Goal: Information Seeking & Learning: Check status

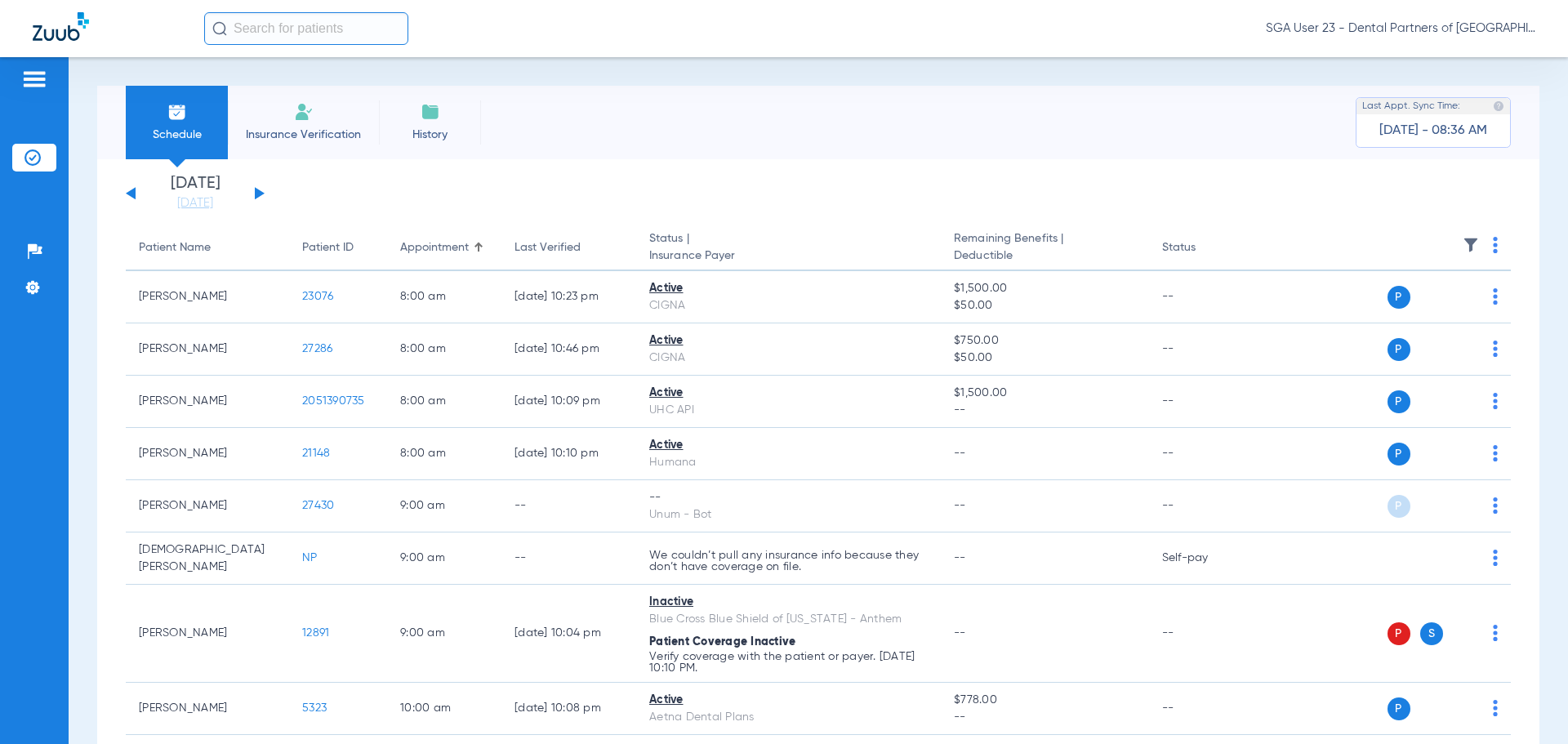
drag, startPoint x: 1270, startPoint y: 215, endPoint x: 315, endPoint y: 37, distance: 971.4
click at [448, 268] on th "Appointment" at bounding box center [444, 248] width 114 height 46
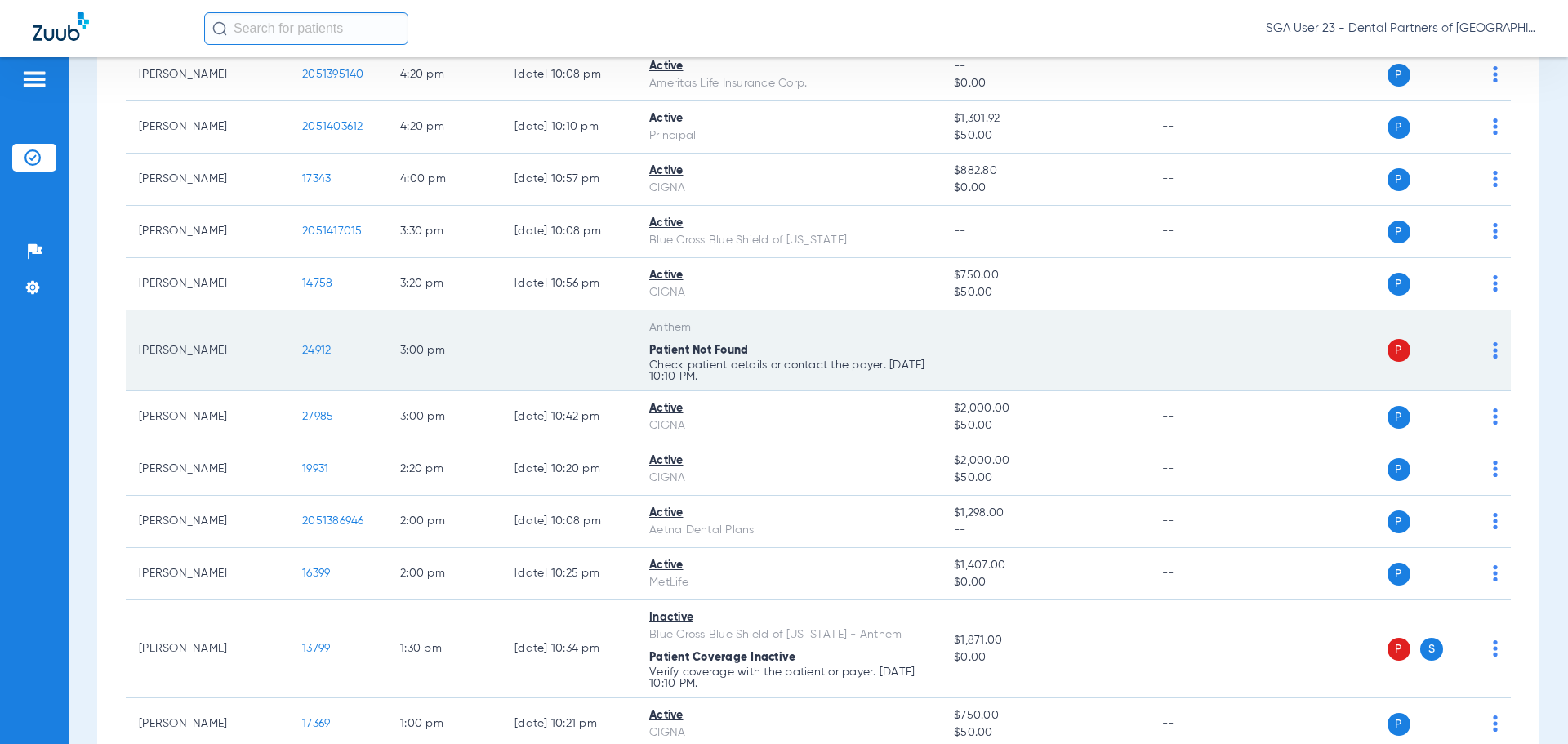
scroll to position [245, 0]
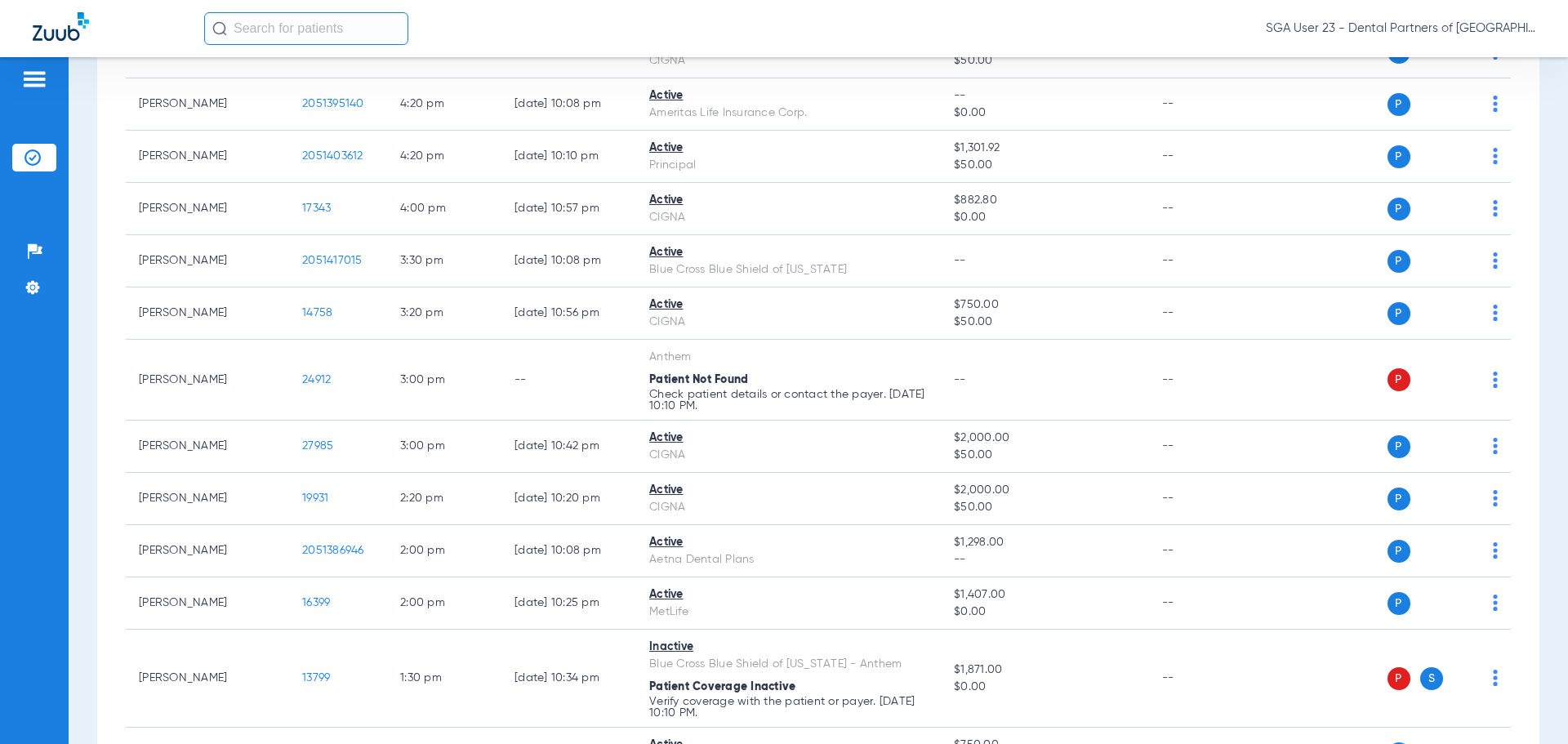
drag, startPoint x: 1197, startPoint y: 213, endPoint x: 899, endPoint y: 10, distance: 360.6
click at [1197, 211] on td "--" at bounding box center [1204, 209] width 110 height 53
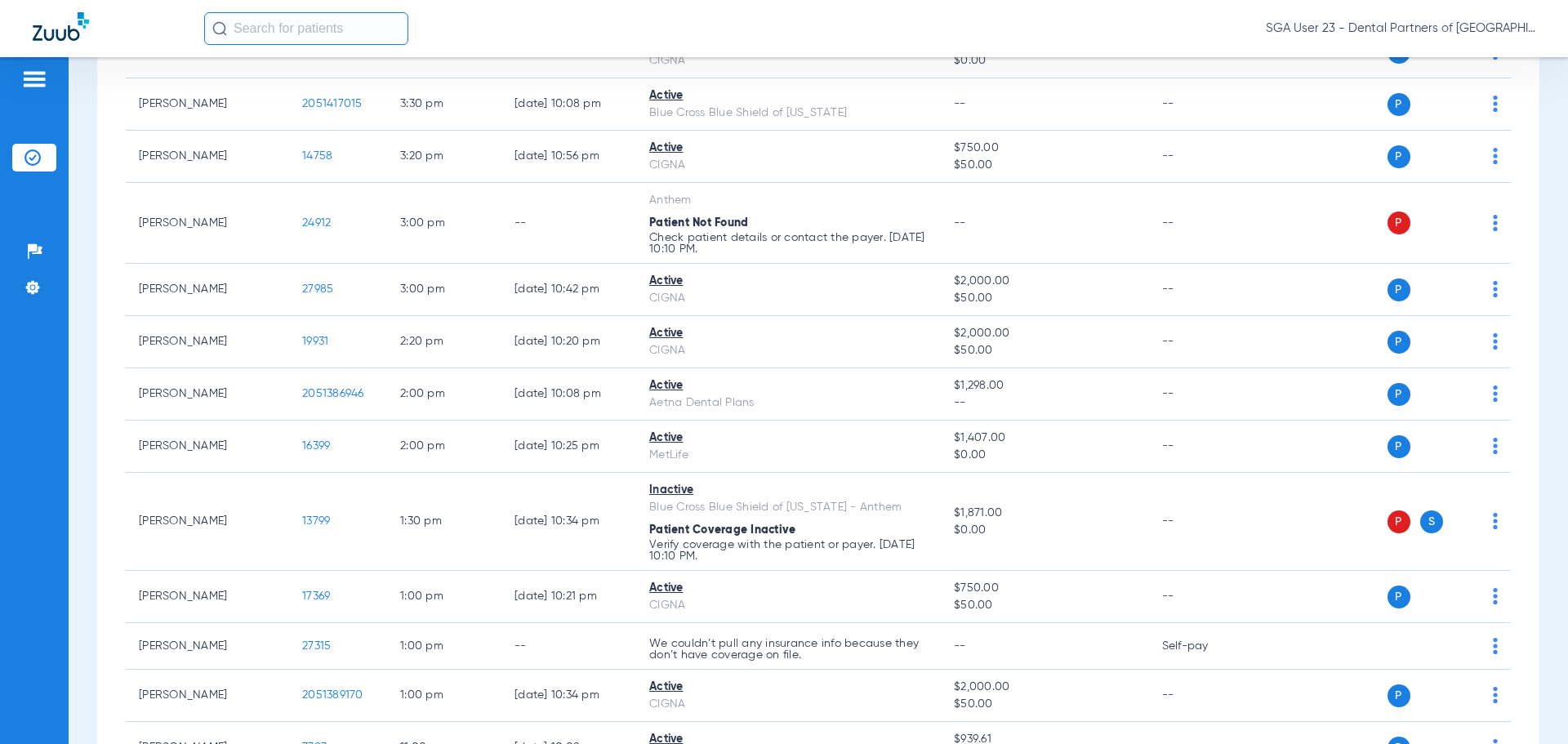
scroll to position [571, 0]
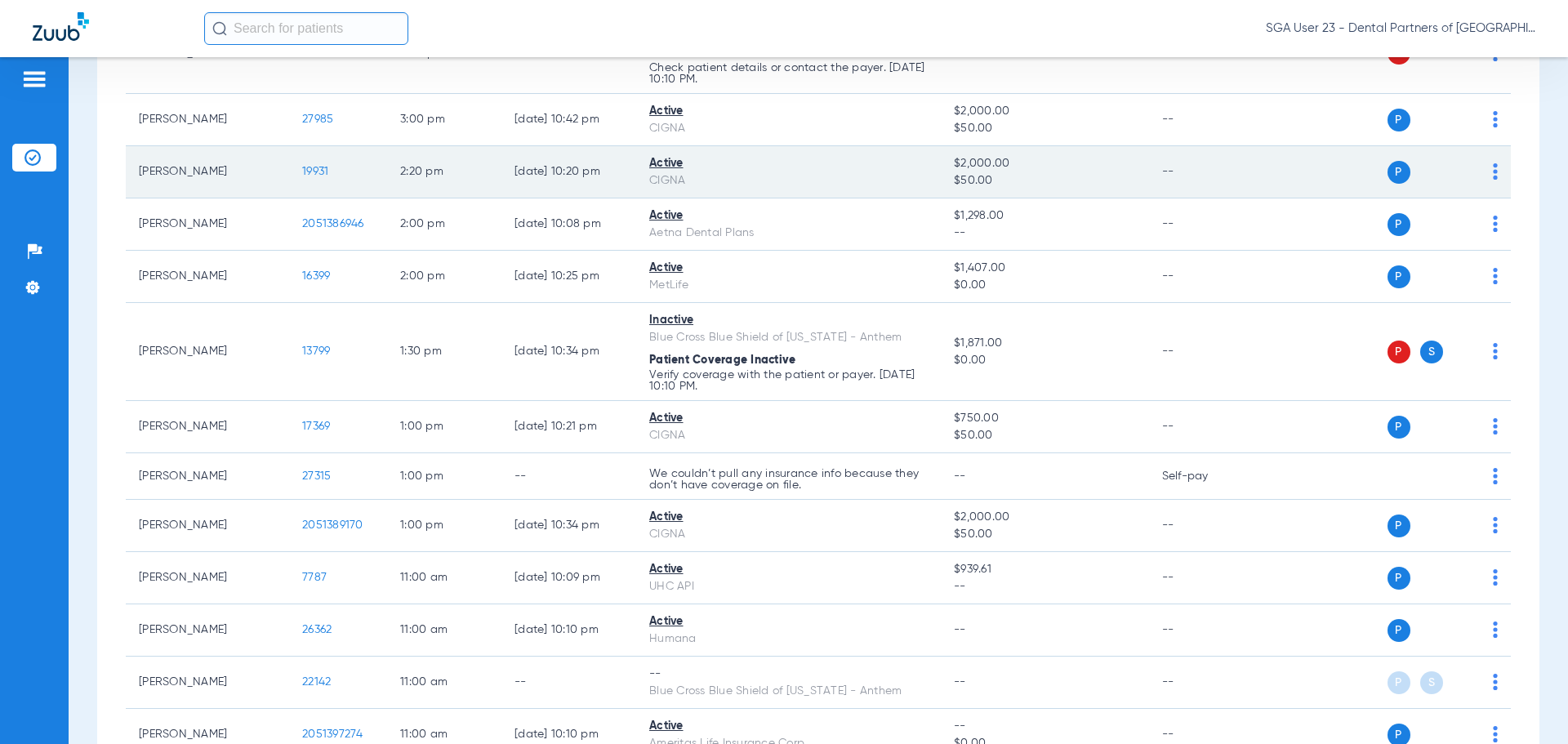
click at [1206, 196] on td "--" at bounding box center [1204, 172] width 110 height 53
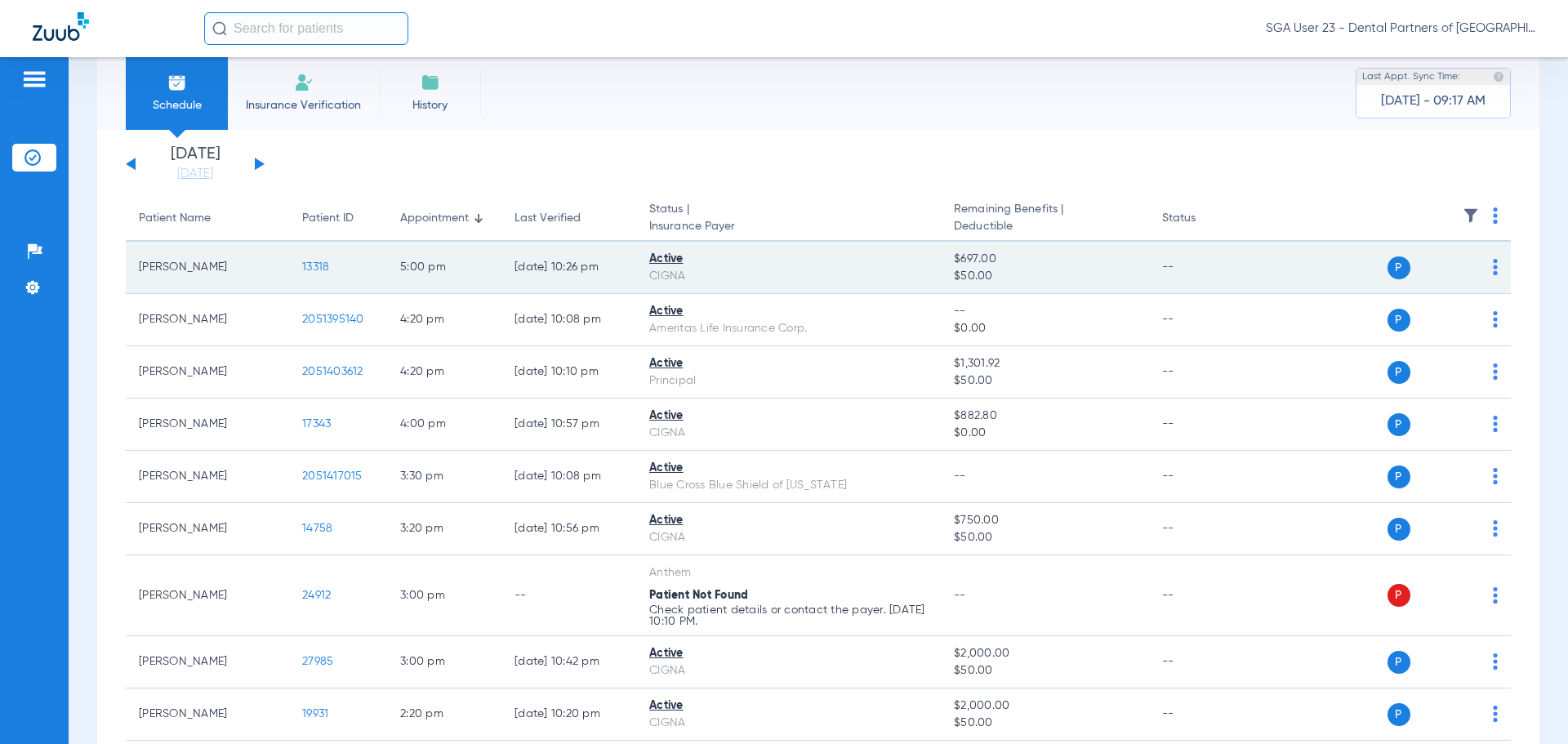
scroll to position [0, 0]
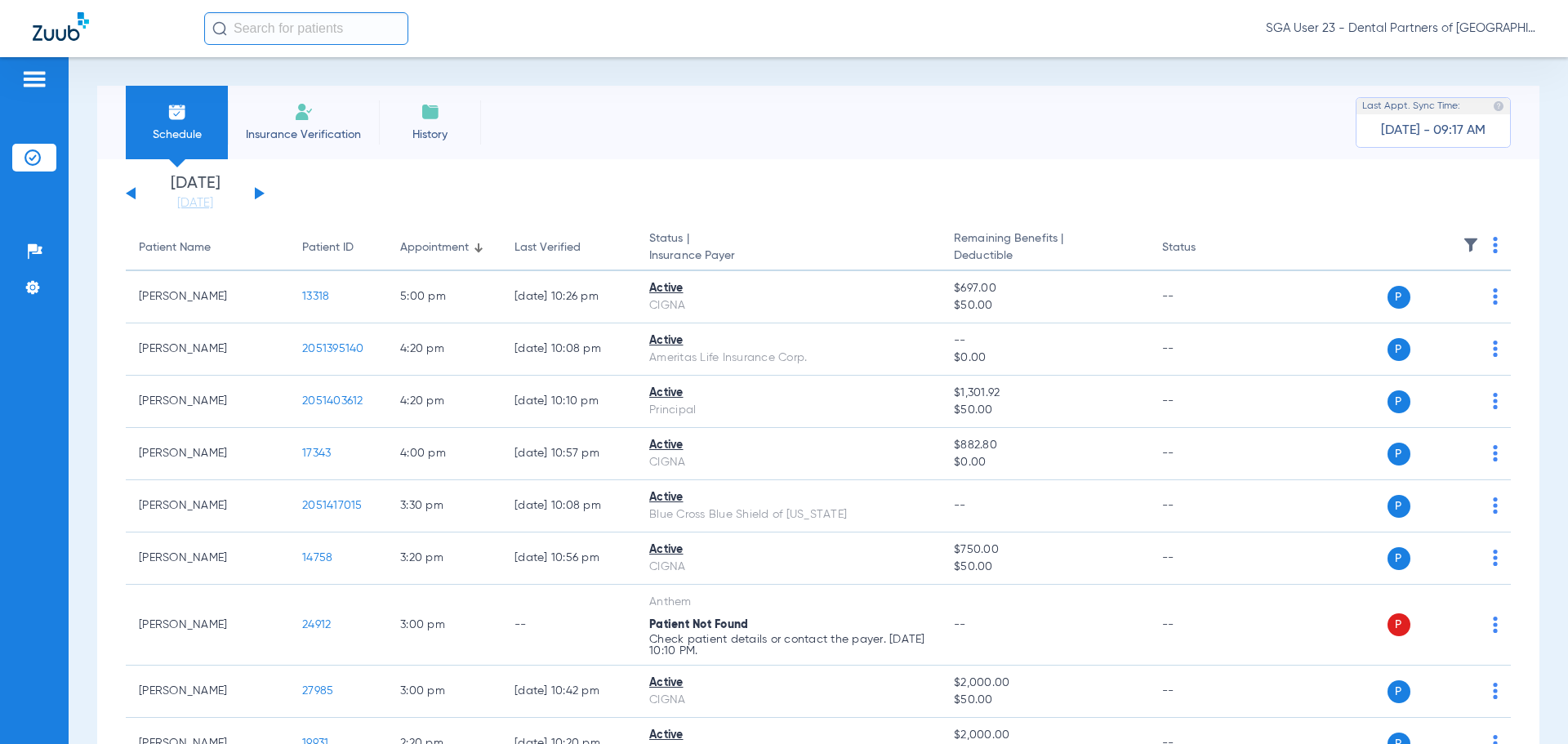
click at [255, 194] on button at bounding box center [260, 193] width 10 height 13
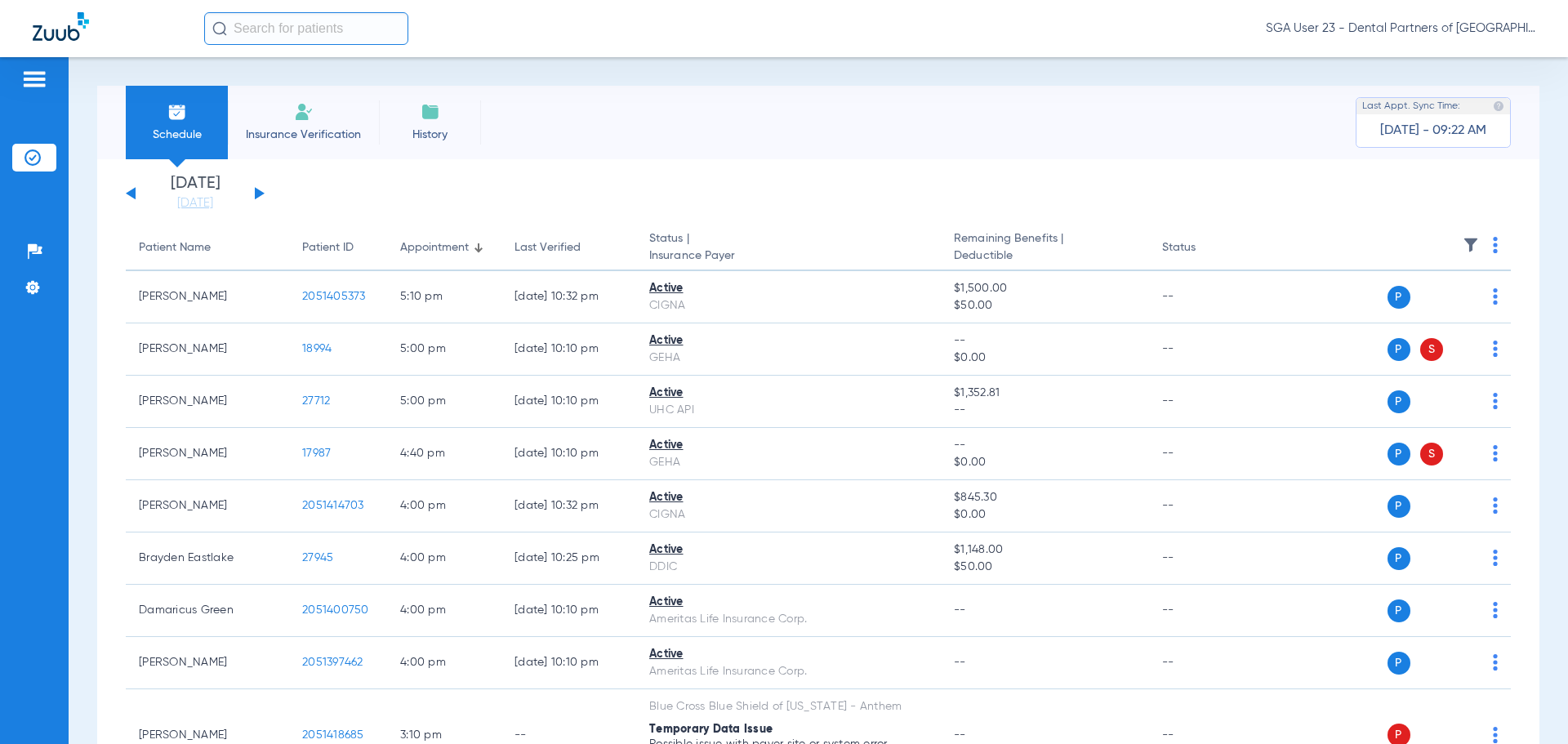
click at [1244, 204] on app-single-date-navigator "Saturday 06-14-2025 Sunday 06-15-2025 Monday 06-16-2025 Tuesday 06-17-2025 Wedn…" at bounding box center [819, 193] width 1385 height 36
click at [138, 189] on div "Saturday 06-14-2025 Sunday 06-15-2025 Monday 06-16-2025 Tuesday 06-17-2025 Wedn…" at bounding box center [195, 193] width 139 height 36
click at [126, 189] on div "Saturday 06-14-2025 Sunday 06-15-2025 Monday 06-16-2025 Tuesday 06-17-2025 Wedn…" at bounding box center [195, 193] width 139 height 36
click at [133, 192] on button at bounding box center [131, 193] width 10 height 13
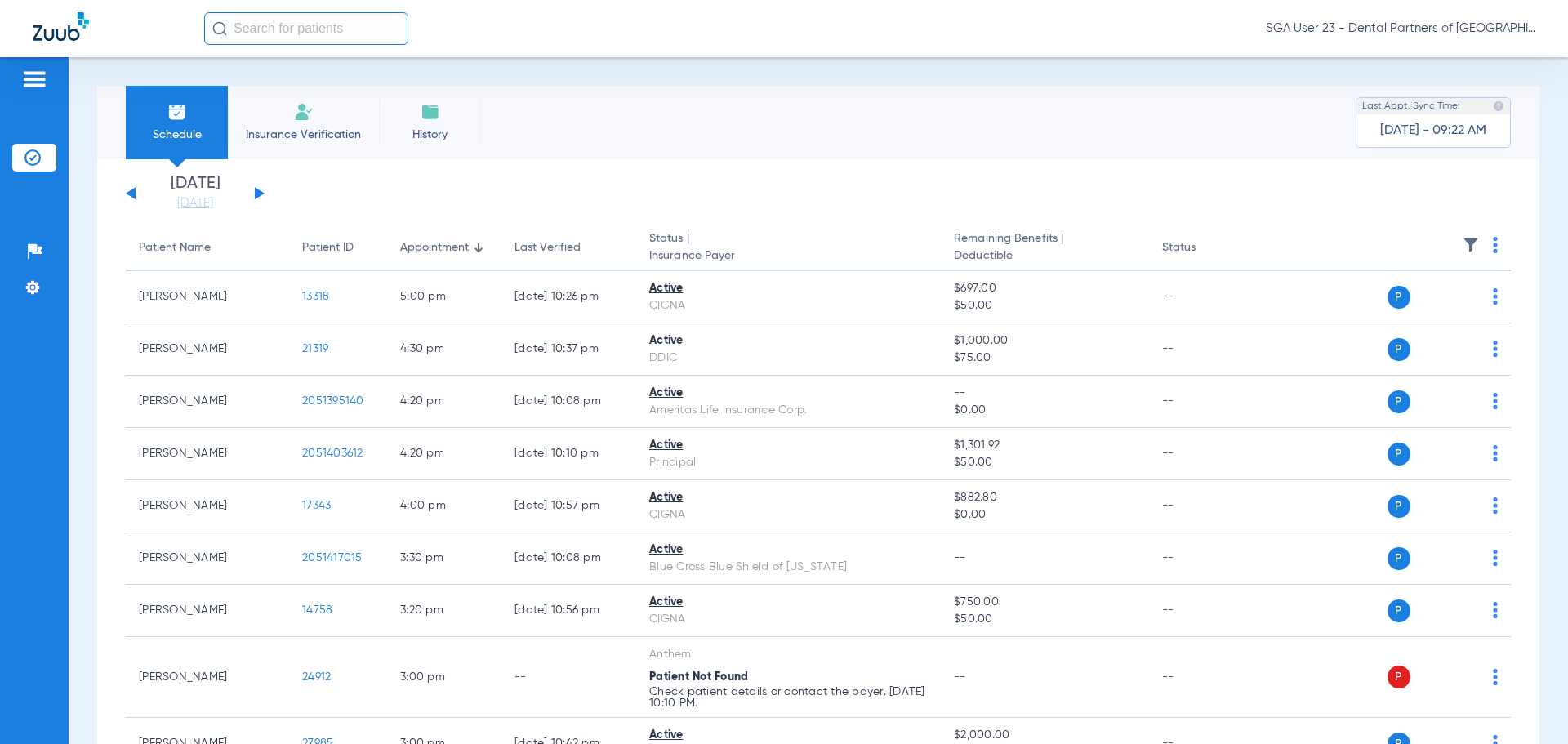
click at [482, 248] on div at bounding box center [481, 250] width 5 height 5
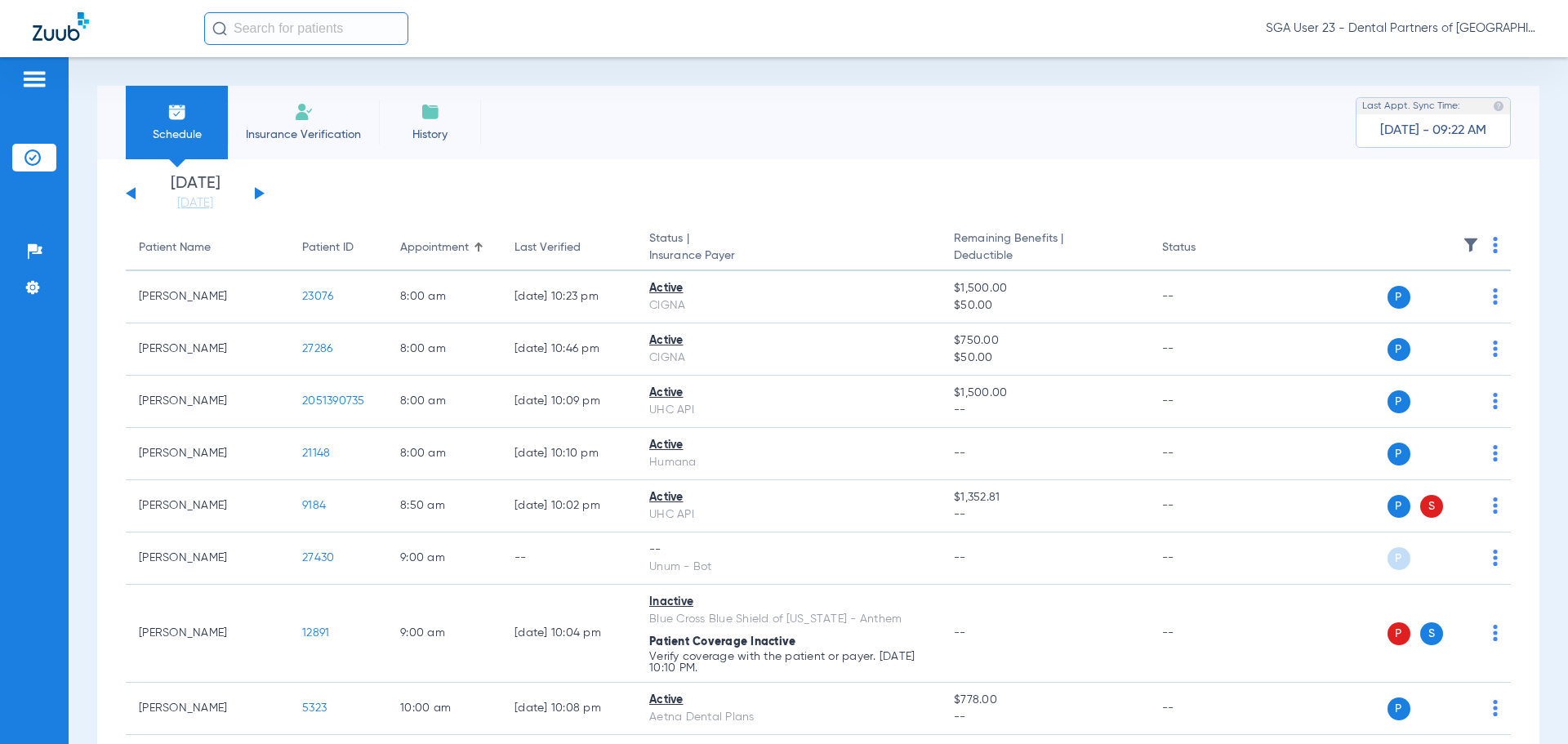
click at [263, 194] on button at bounding box center [260, 193] width 10 height 13
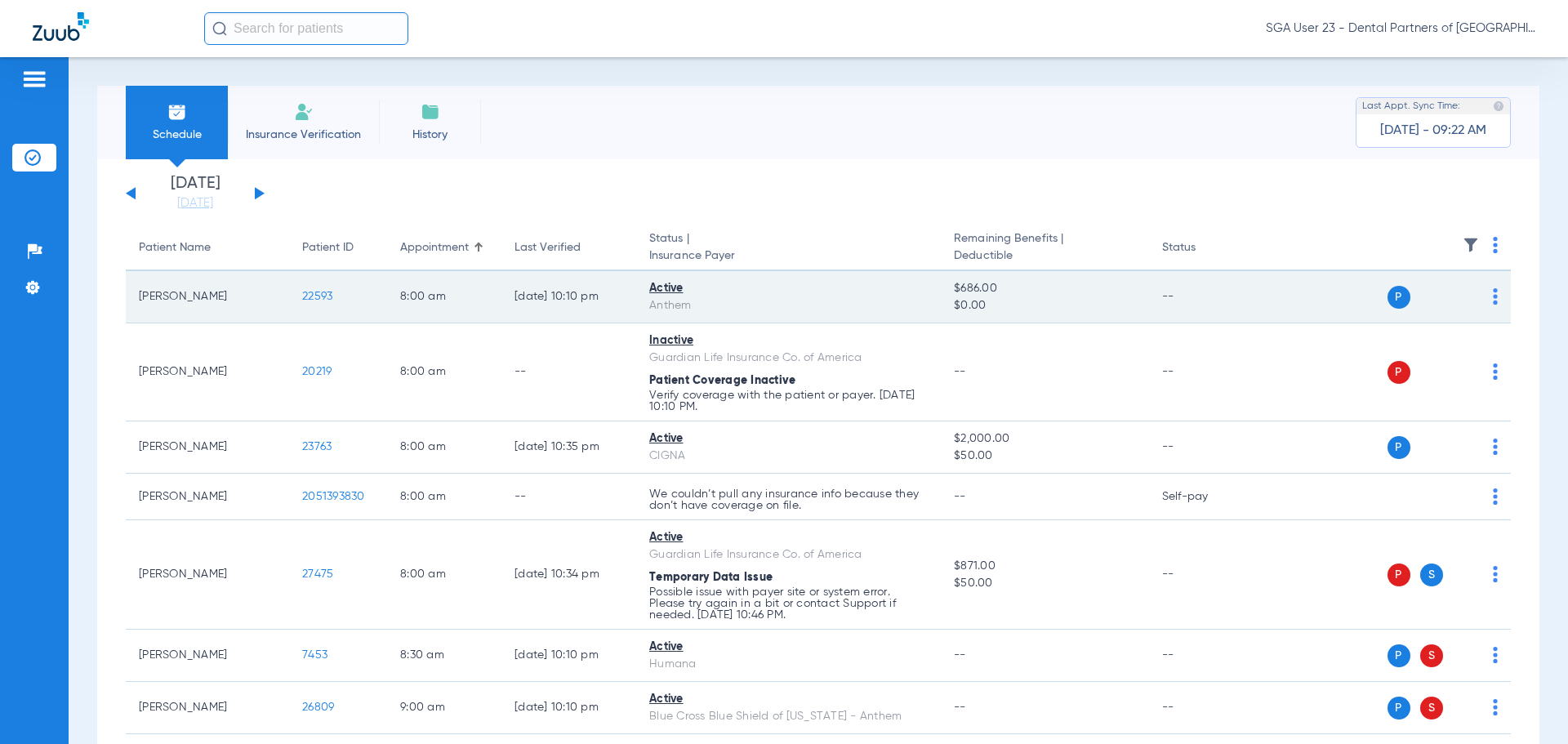
click at [327, 293] on span "22593" at bounding box center [317, 296] width 30 height 12
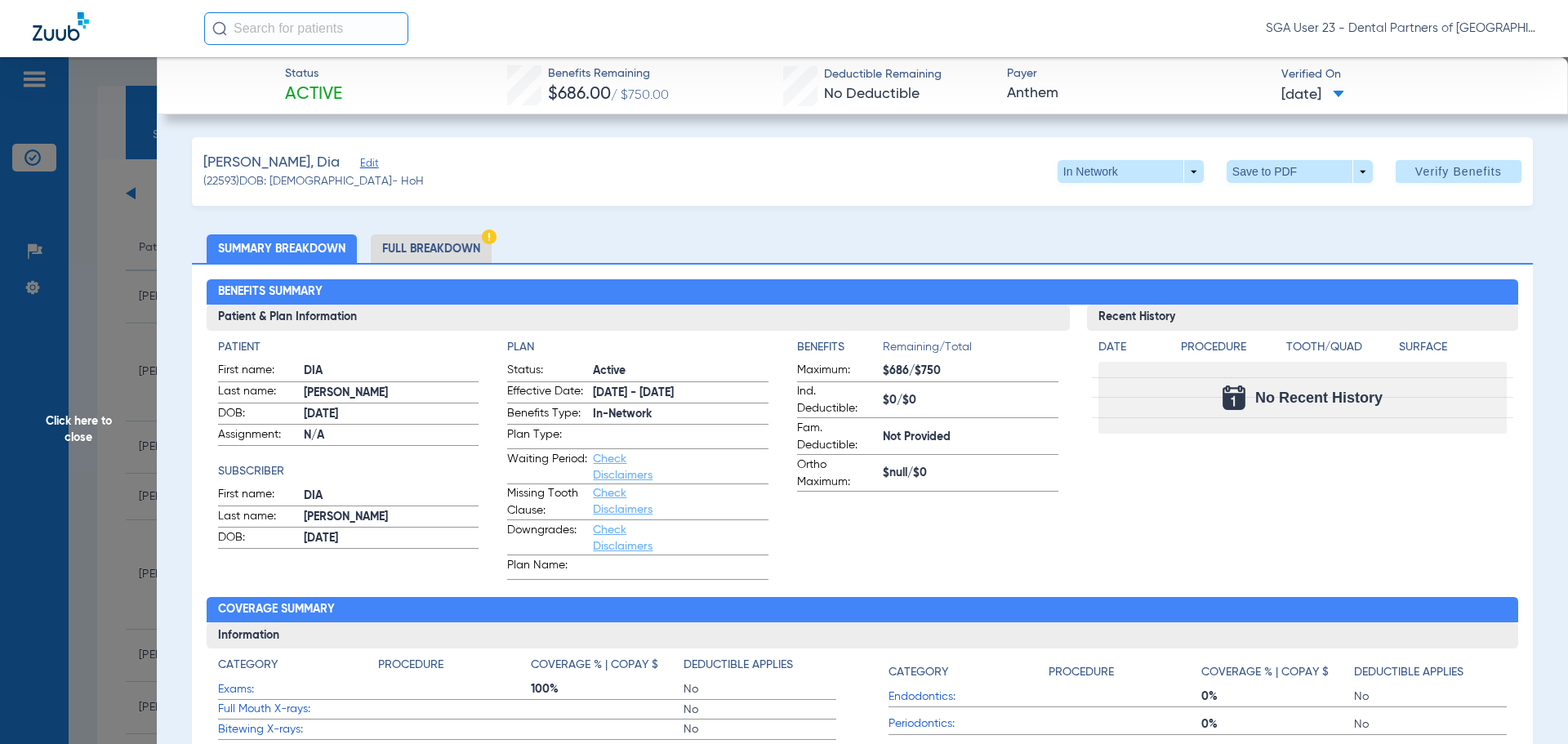
click at [1261, 485] on div "Recent History Date Procedure Tooth/Quad Surface No Recent History" at bounding box center [1303, 442] width 432 height 275
drag, startPoint x: 1293, startPoint y: 472, endPoint x: 861, endPoint y: 329, distance: 455.1
click at [1291, 472] on div "Recent History Date Procedure Tooth/Quad Surface No Recent History" at bounding box center [1303, 442] width 432 height 275
click at [89, 430] on span "Click here to close" at bounding box center [78, 430] width 157 height 744
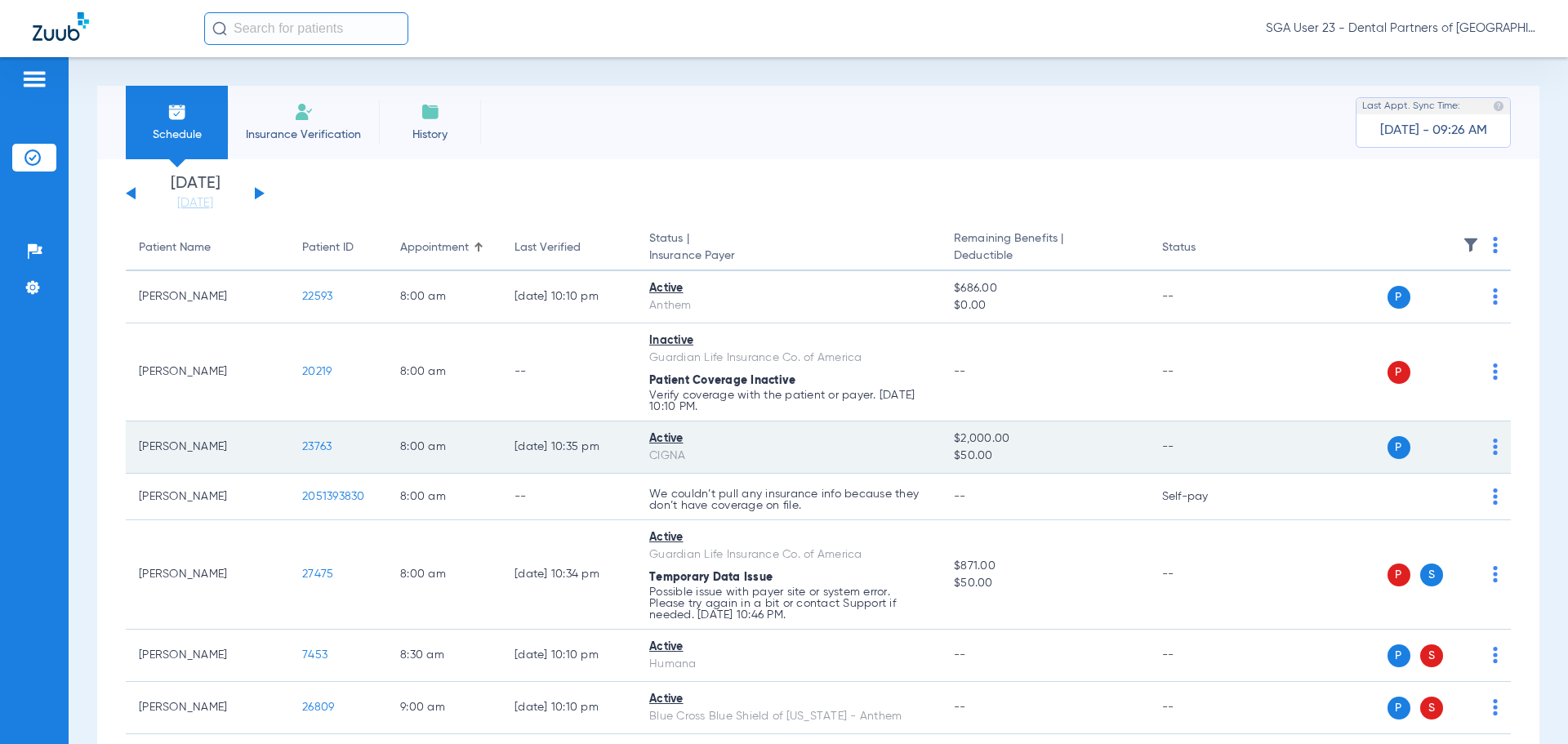
click at [317, 445] on span "23763" at bounding box center [316, 447] width 29 height 12
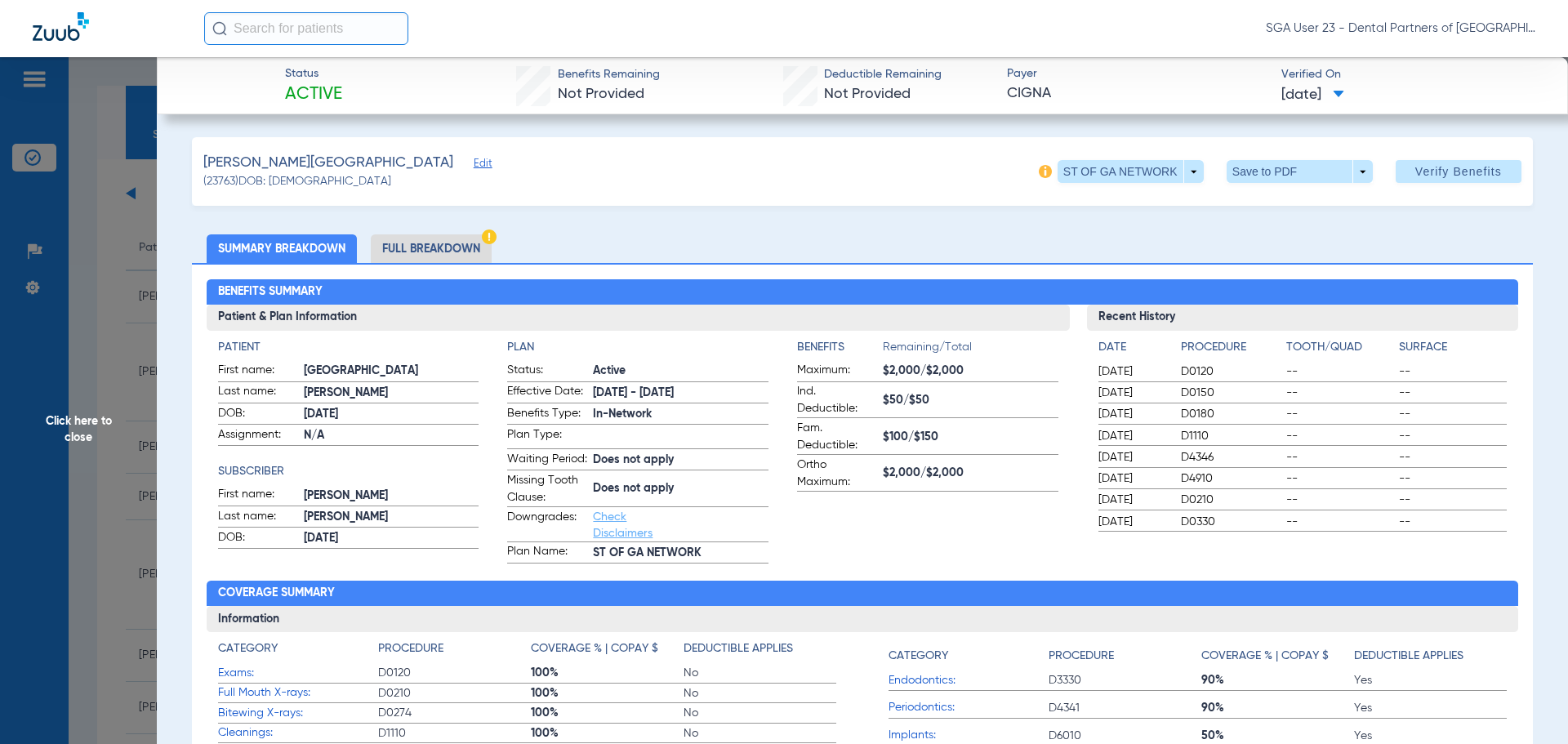
drag, startPoint x: 1247, startPoint y: 209, endPoint x: 691, endPoint y: 209, distance: 556.0
click at [93, 407] on span "Click here to close" at bounding box center [78, 430] width 157 height 744
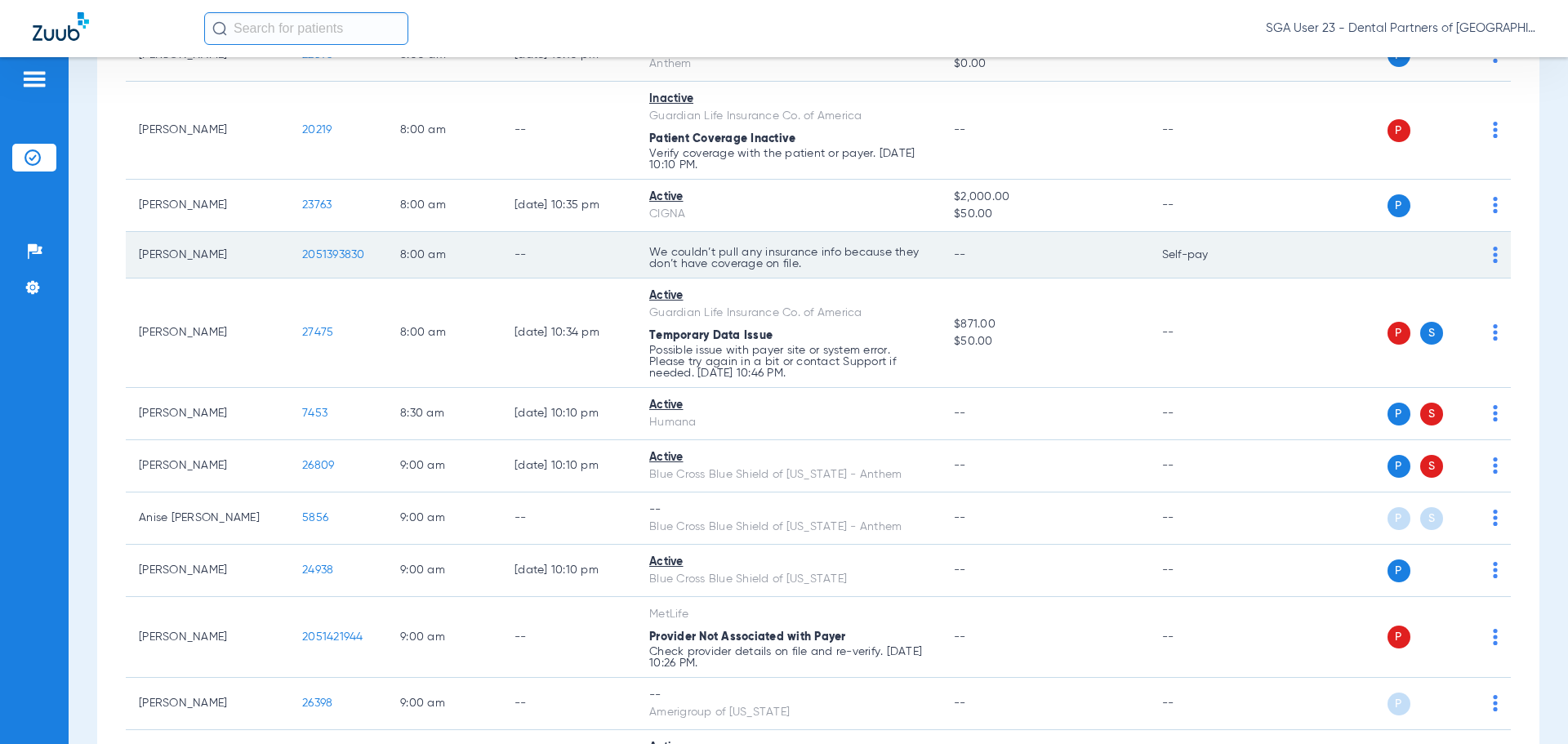
scroll to position [245, 0]
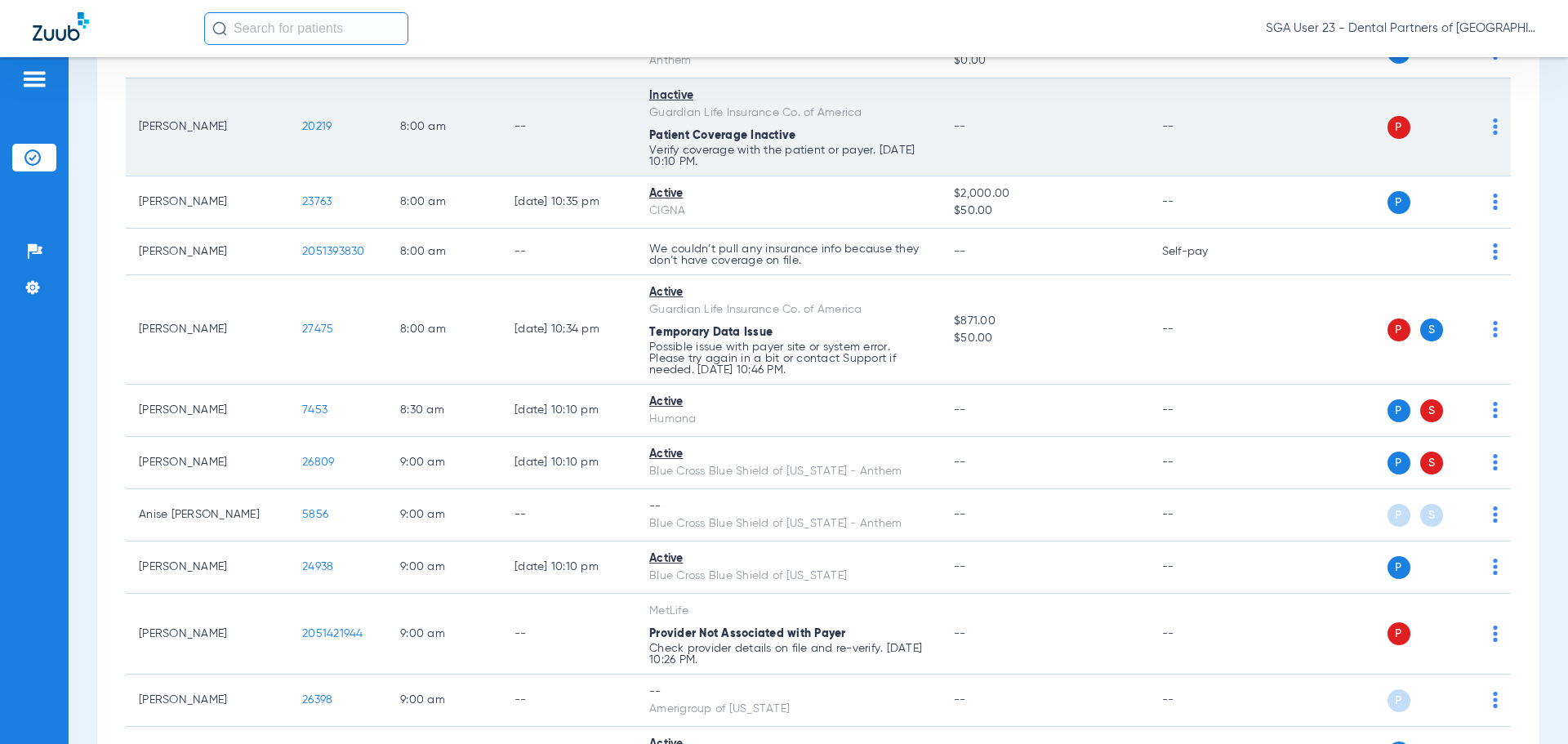
drag, startPoint x: 1244, startPoint y: 229, endPoint x: 1033, endPoint y: 115, distance: 239.8
click at [560, 163] on td "--" at bounding box center [569, 127] width 135 height 98
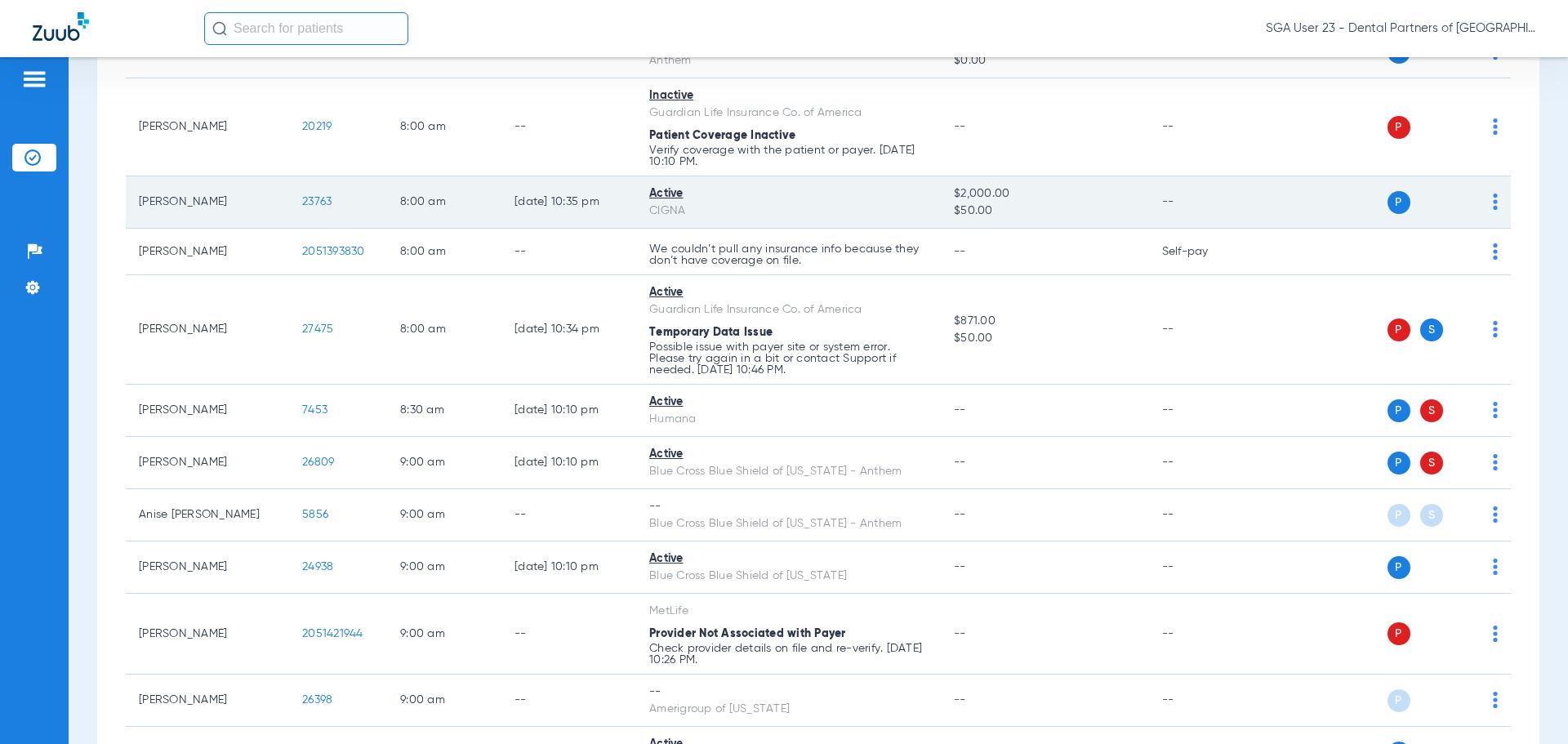
click at [1230, 285] on td "--" at bounding box center [1204, 329] width 110 height 109
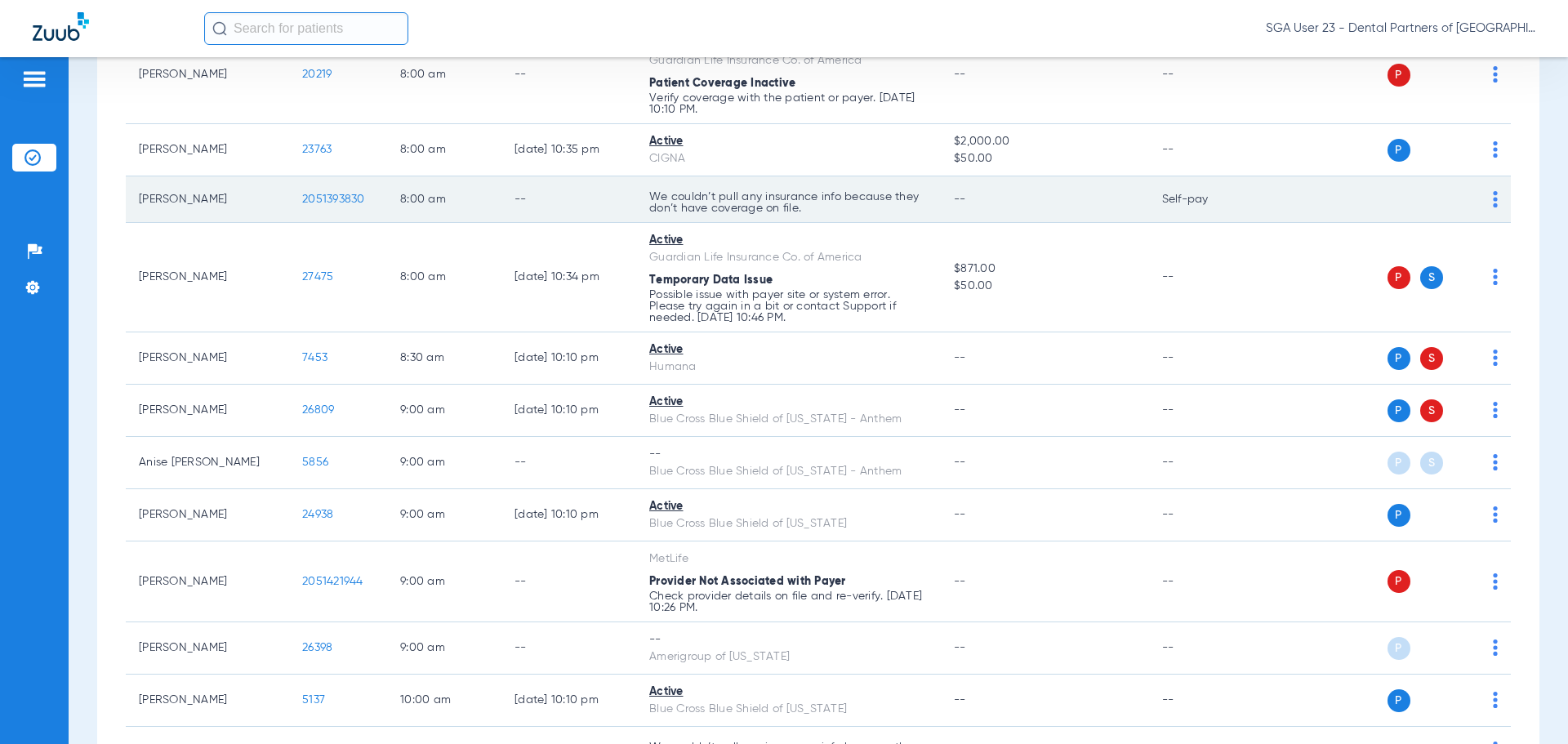
scroll to position [327, 0]
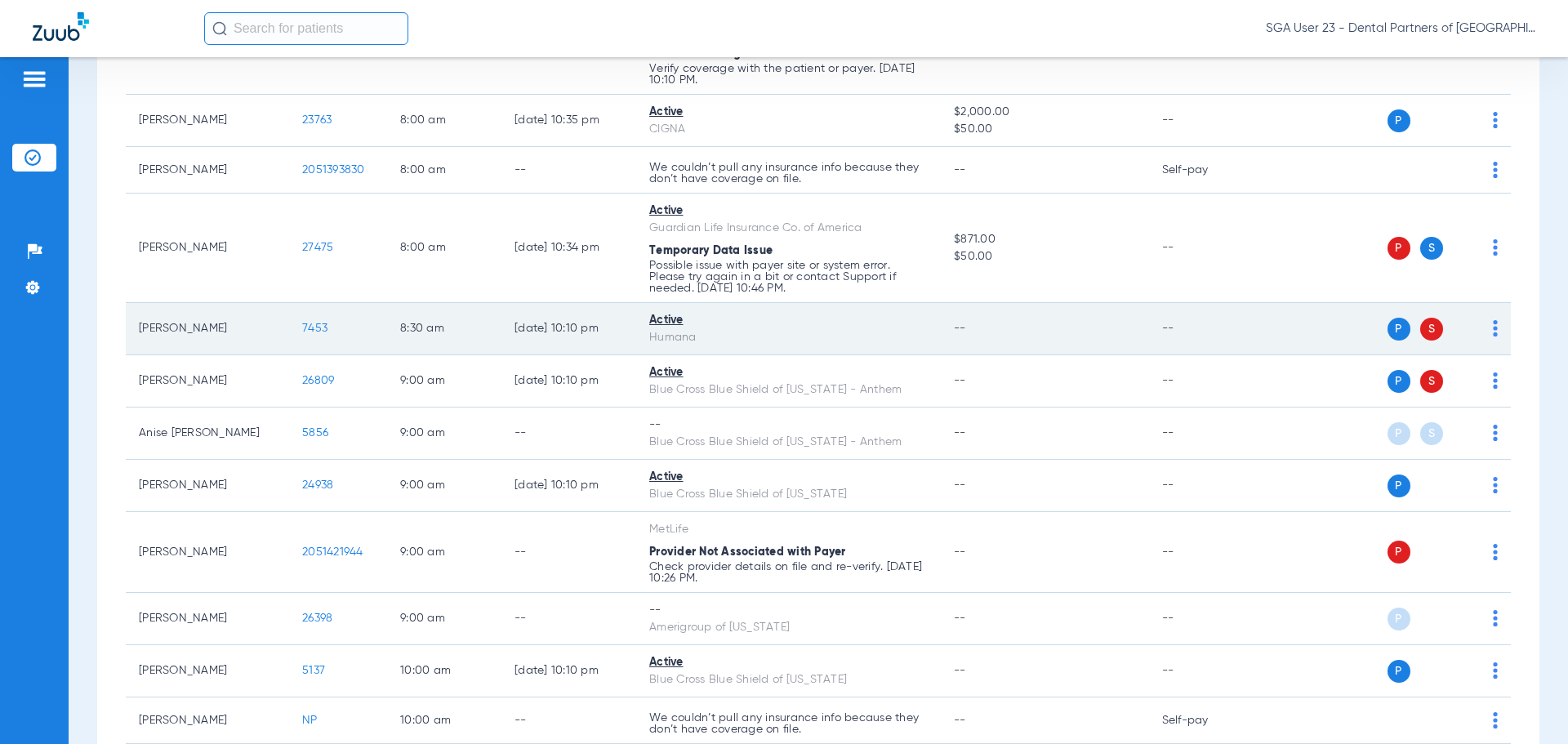
click at [312, 329] on span "7453" at bounding box center [315, 329] width 25 height 12
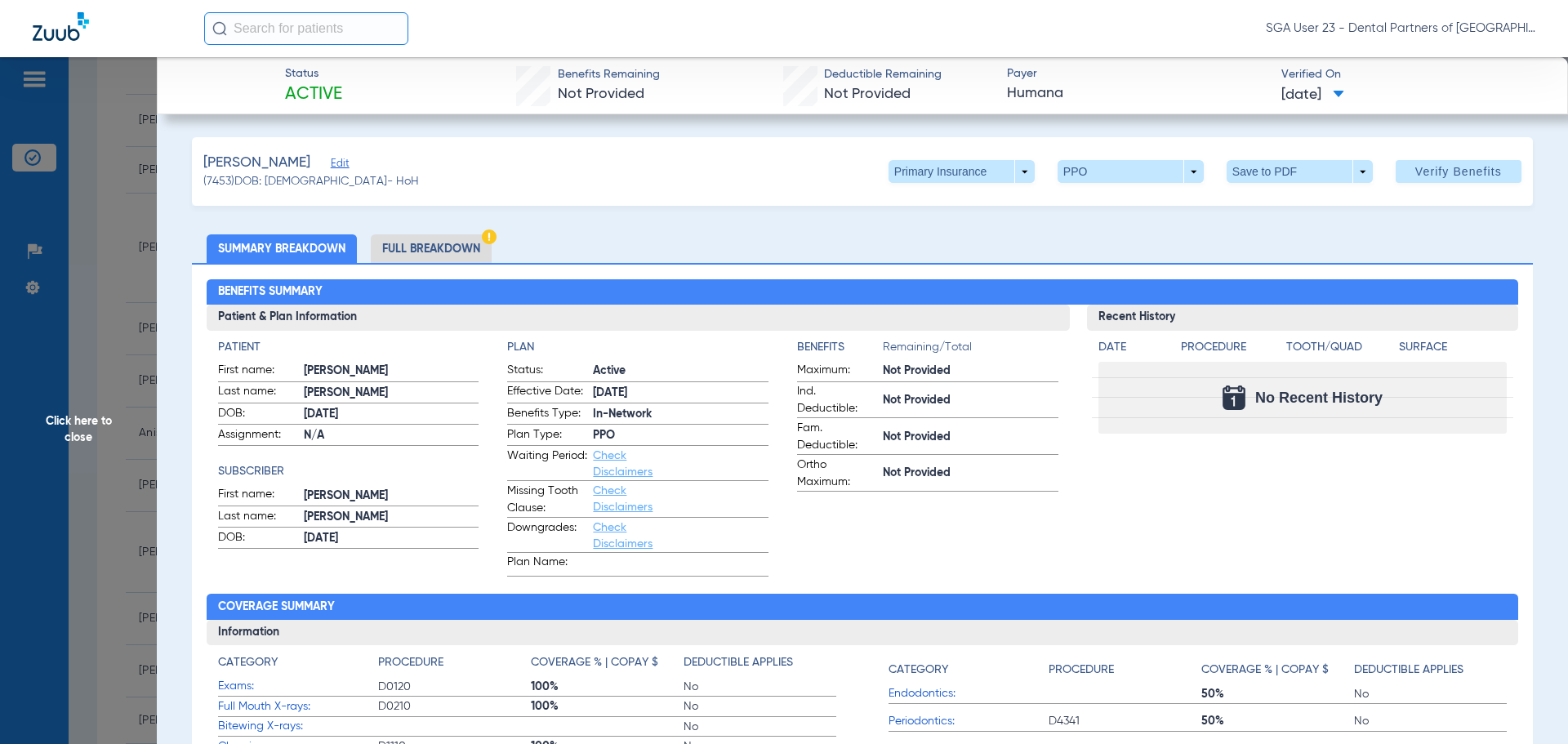
drag, startPoint x: 1258, startPoint y: 488, endPoint x: 1046, endPoint y: 435, distance: 218.5
click at [1253, 485] on div "Recent History Date Procedure Tooth/Quad Surface No Recent History" at bounding box center [1303, 440] width 432 height 272
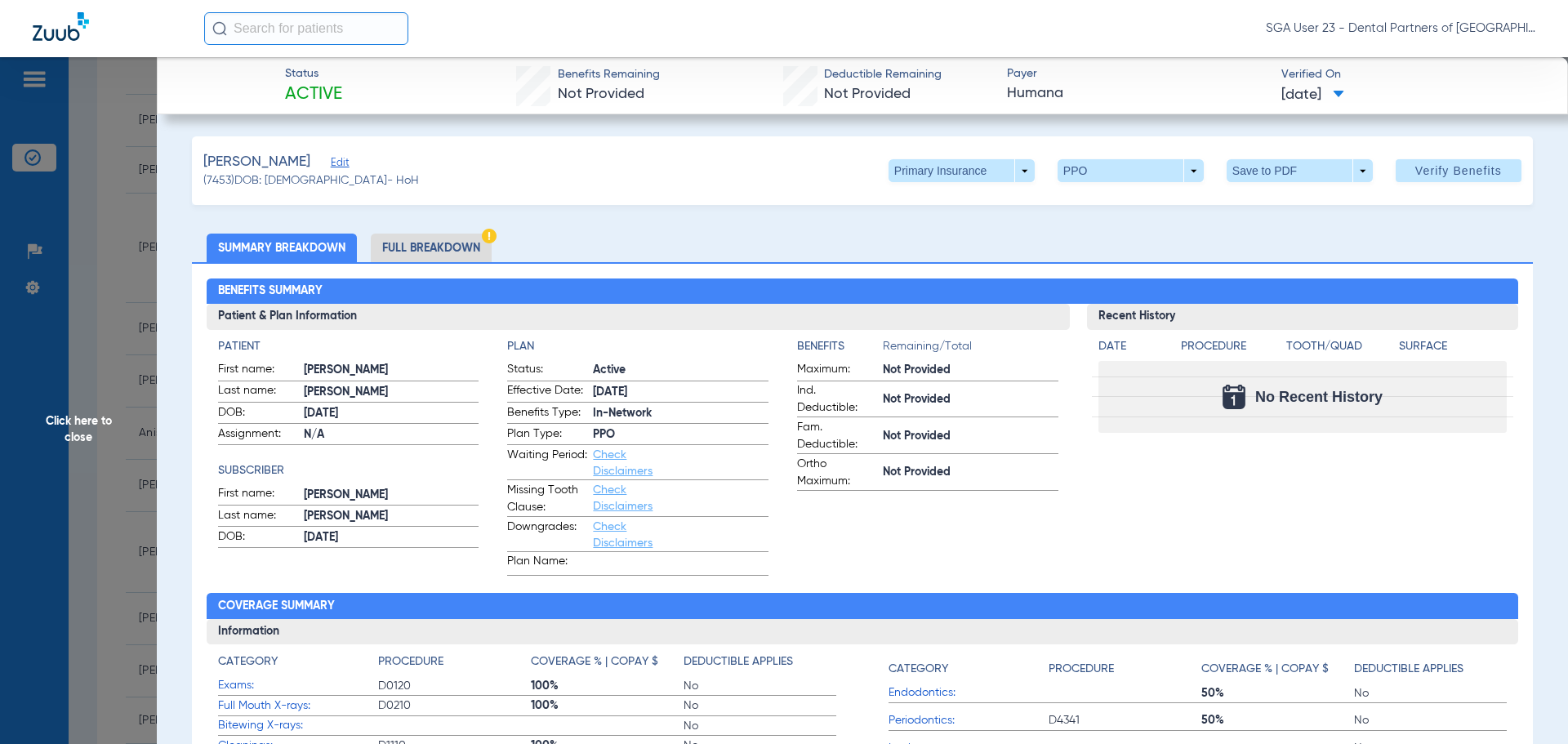
scroll to position [0, 0]
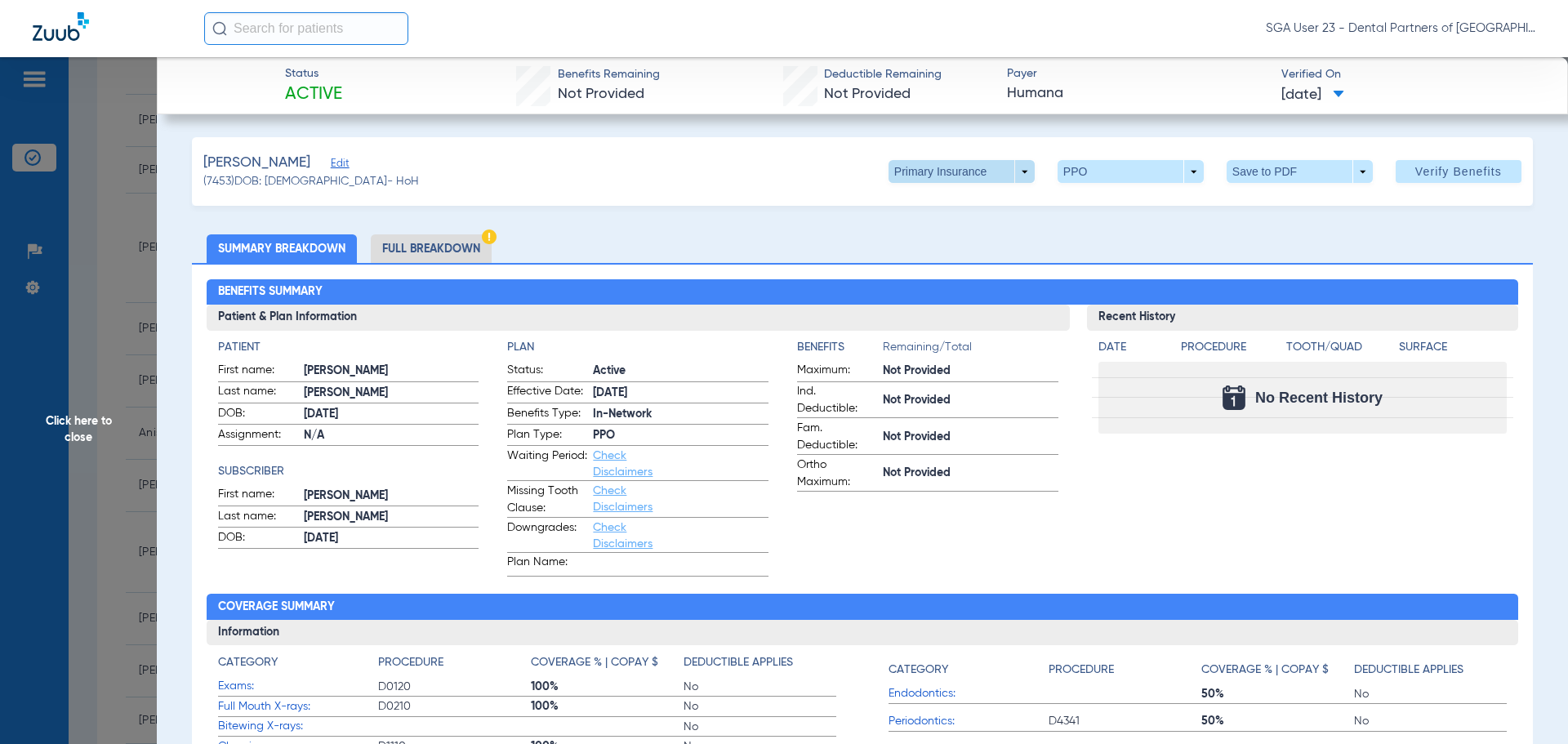
click at [1013, 168] on span at bounding box center [961, 171] width 146 height 23
click at [935, 229] on button "Secondary Insurance" at bounding box center [944, 236] width 134 height 33
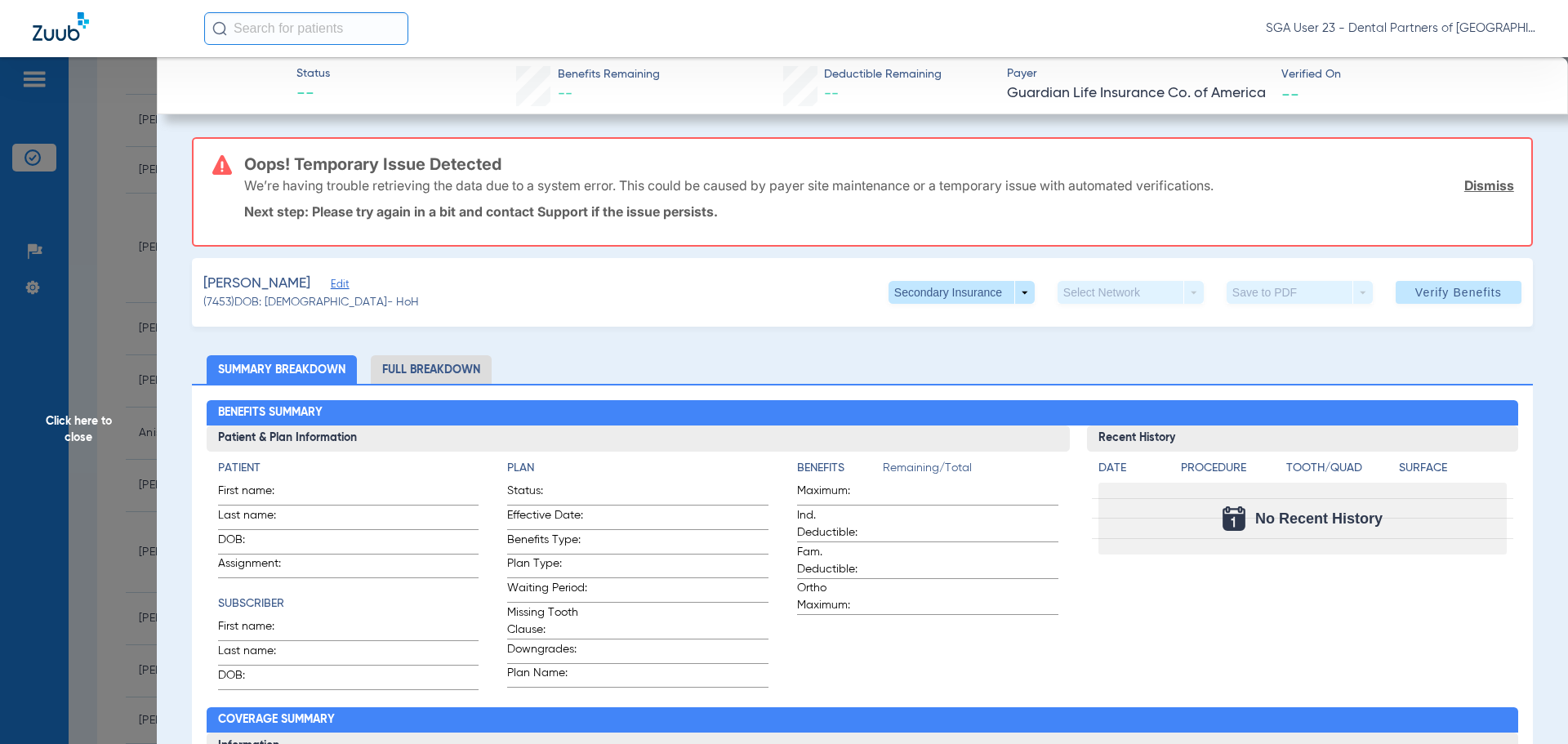
click at [58, 424] on span "Click here to close" at bounding box center [78, 430] width 157 height 744
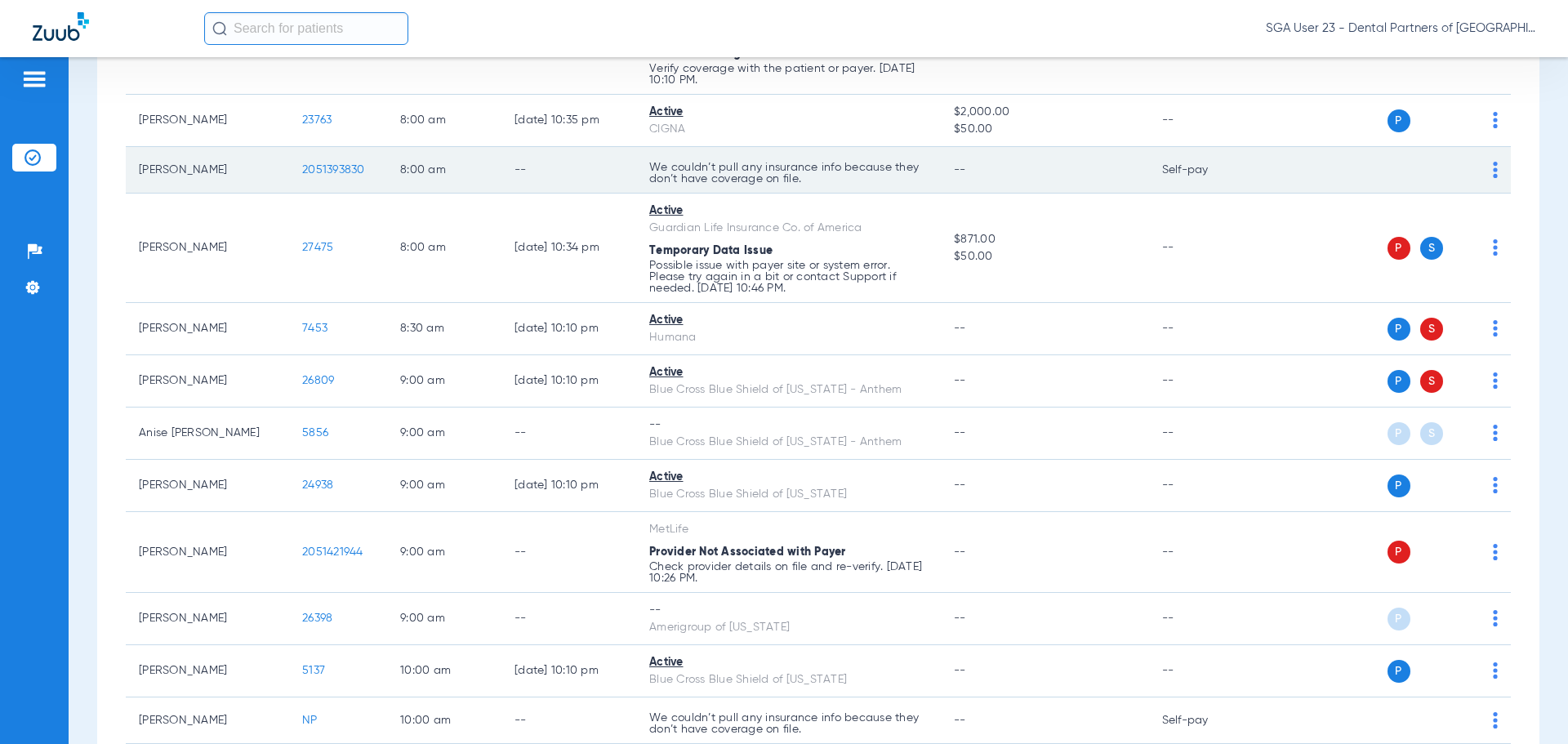
drag, startPoint x: 1221, startPoint y: 211, endPoint x: 1054, endPoint y: 169, distance: 172.2
click at [1221, 211] on td "--" at bounding box center [1204, 248] width 110 height 109
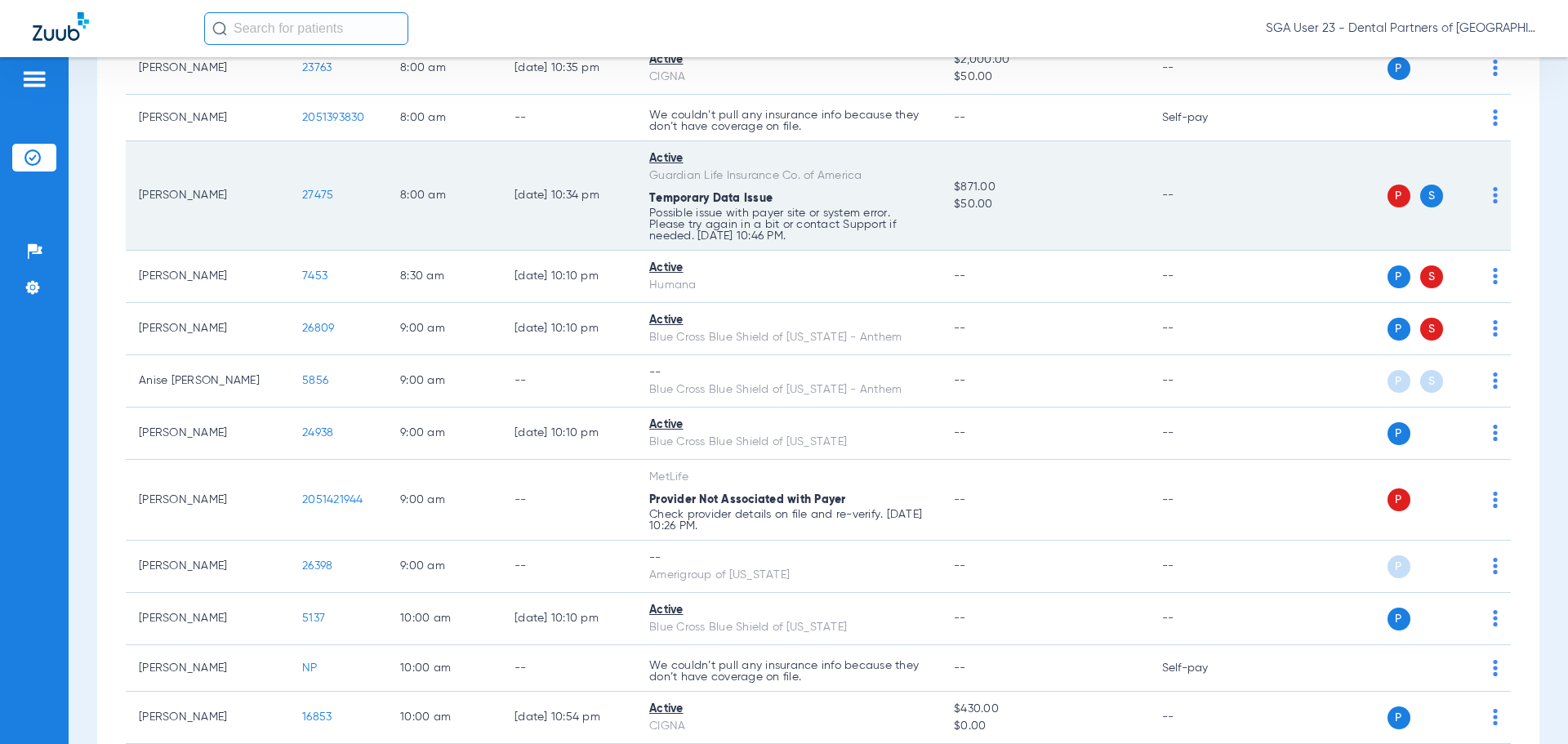
scroll to position [408, 0]
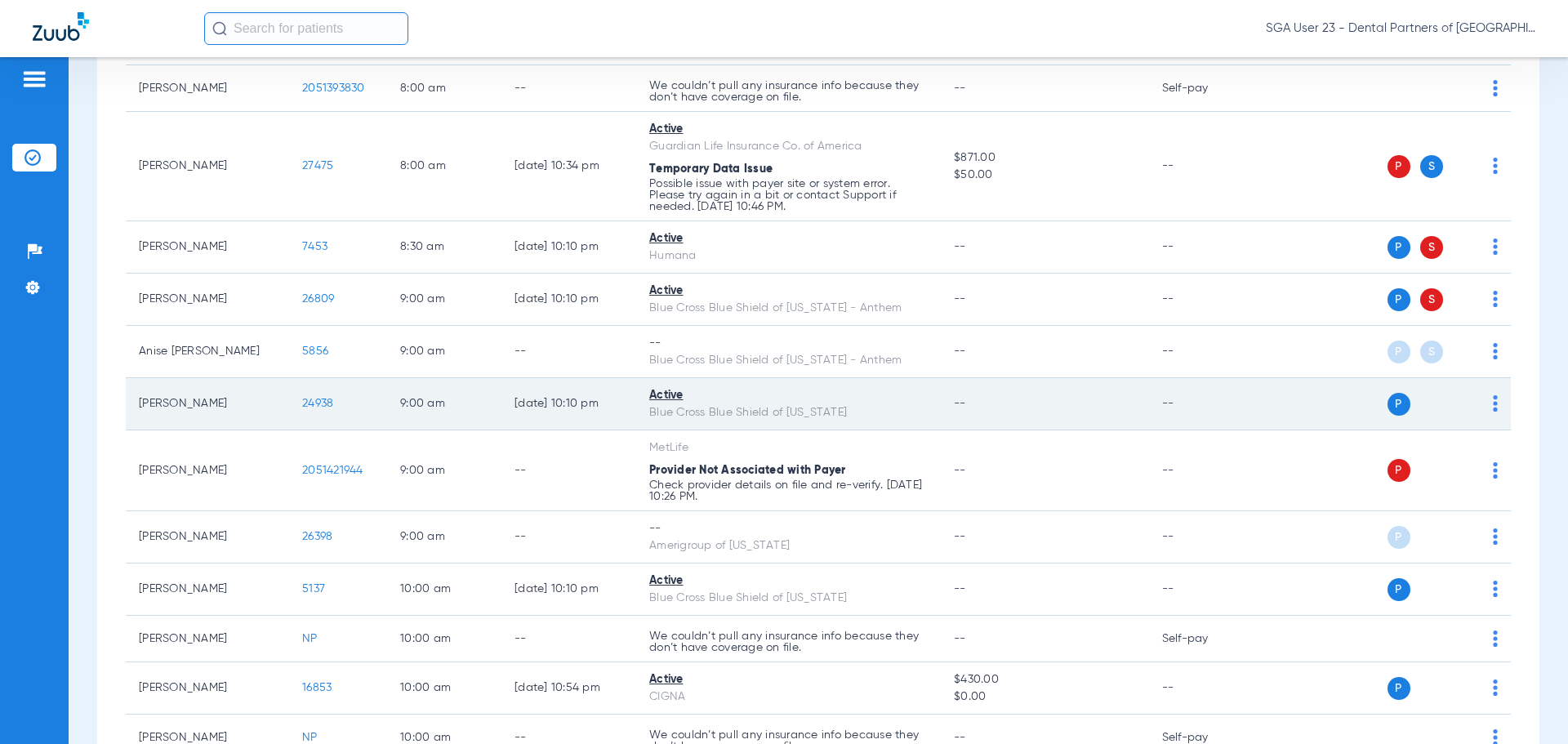
click at [311, 399] on span "24938" at bounding box center [317, 404] width 31 height 12
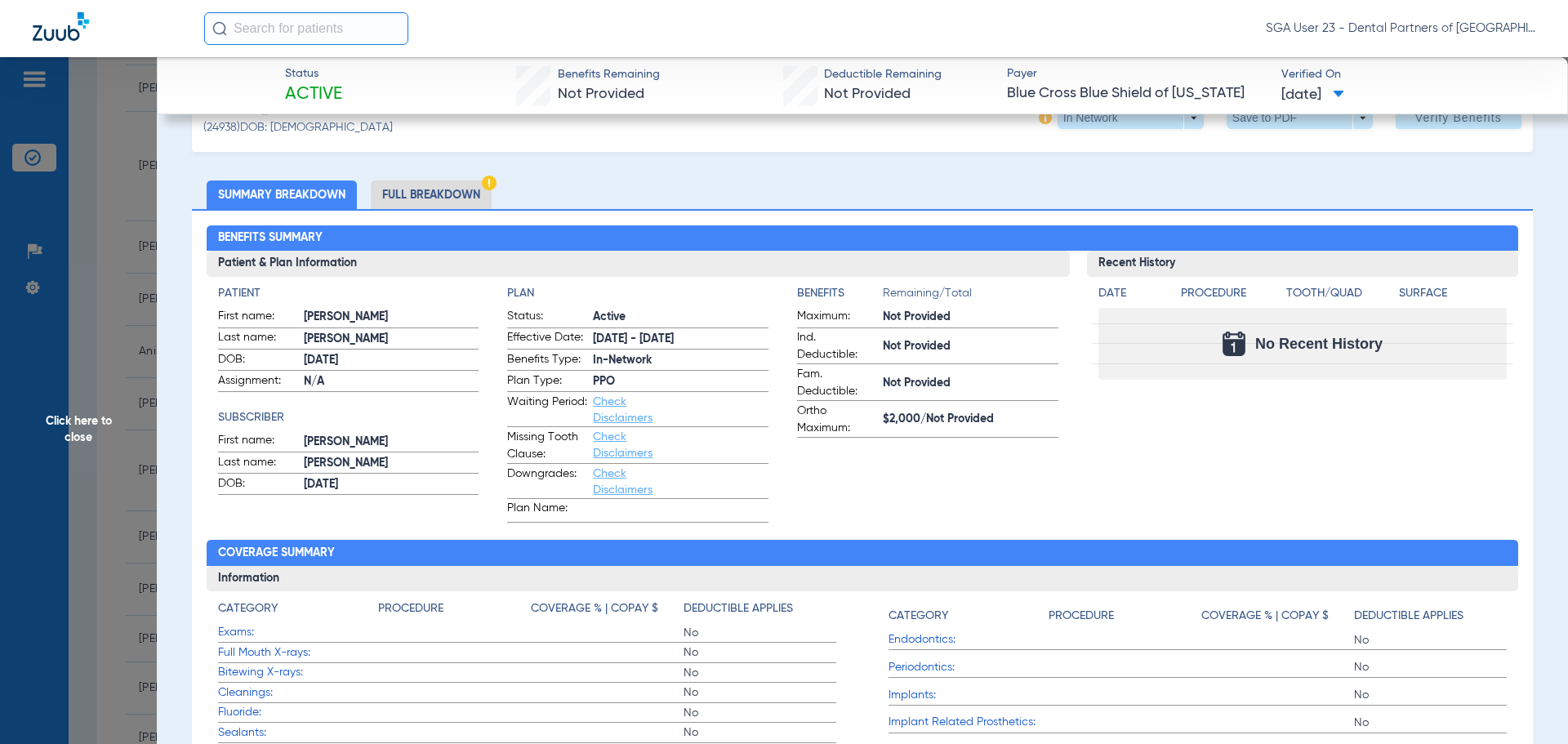
scroll to position [82, 0]
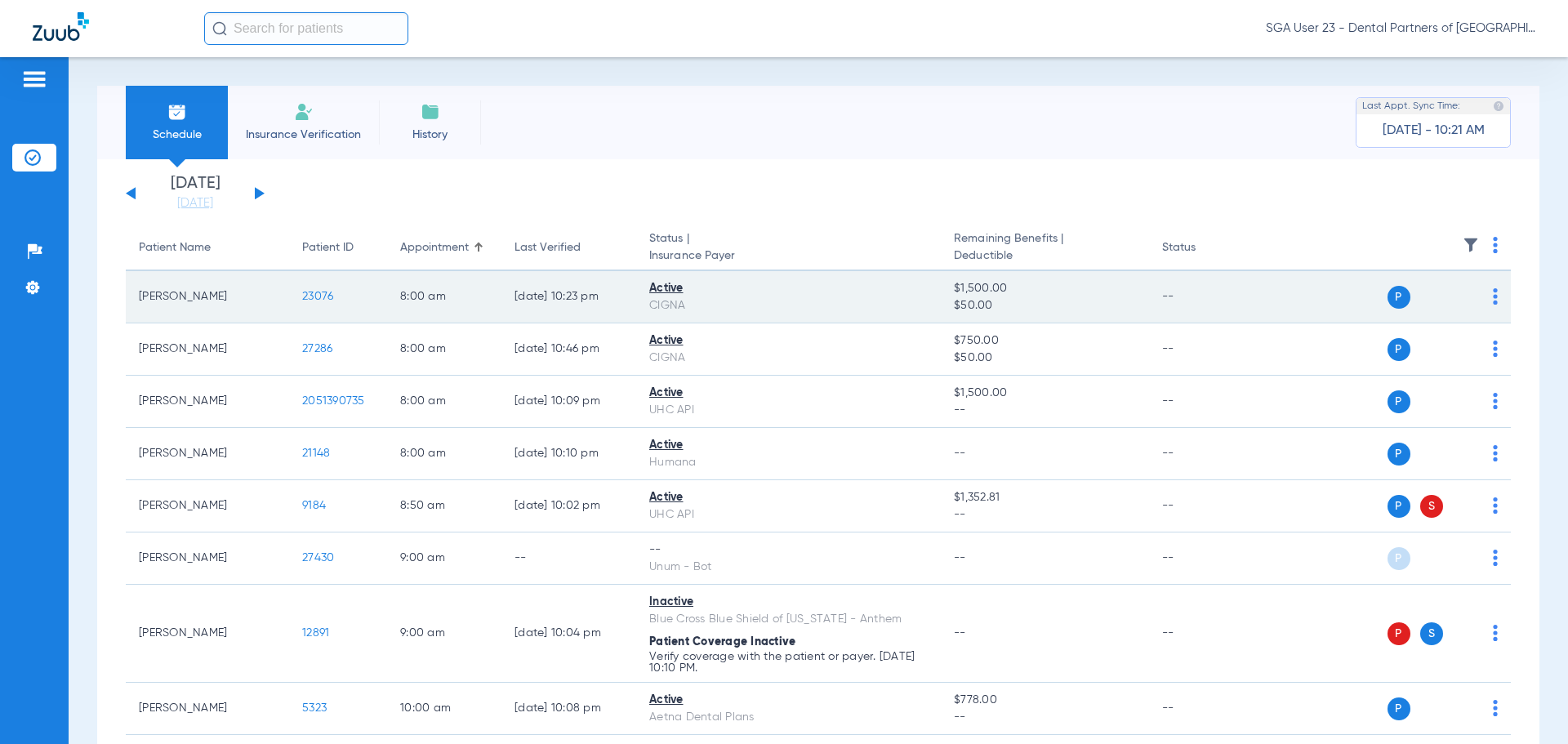
drag, startPoint x: 1246, startPoint y: 203, endPoint x: 476, endPoint y: 291, distance: 775.0
click at [1210, 208] on app-single-date-navigator "Saturday 06-14-2025 Sunday 06-15-2025 Monday 06-16-2025 Tuesday 06-17-2025 Wedn…" at bounding box center [819, 193] width 1385 height 36
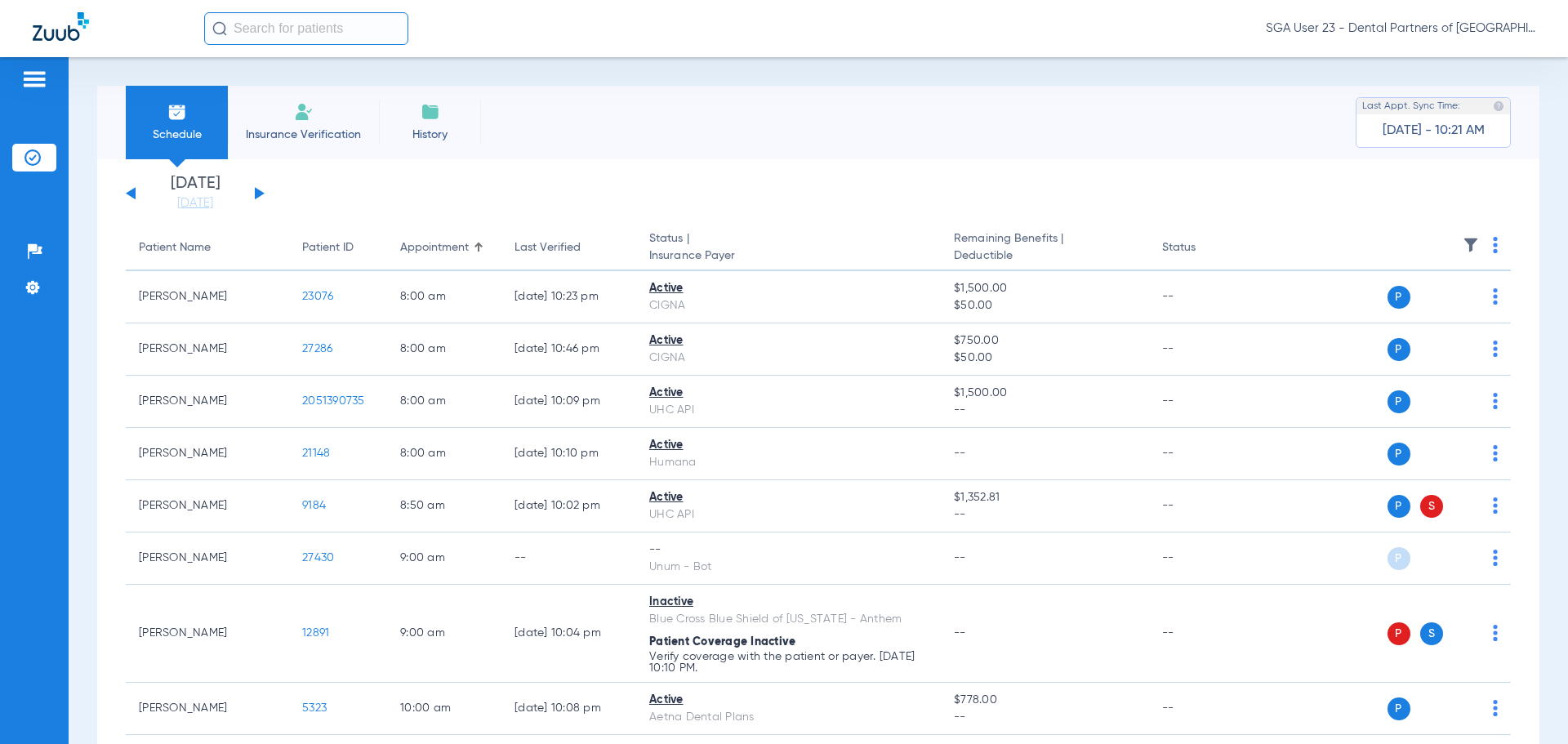
click at [261, 189] on div "Saturday 06-14-2025 Sunday 06-15-2025 Monday 06-16-2025 Tuesday 06-17-2025 Wedn…" at bounding box center [195, 193] width 139 height 36
click at [260, 190] on div "Saturday 06-14-2025 Sunday 06-15-2025 Monday 06-16-2025 Tuesday 06-17-2025 Wedn…" at bounding box center [195, 193] width 139 height 36
click at [256, 193] on button at bounding box center [260, 193] width 10 height 13
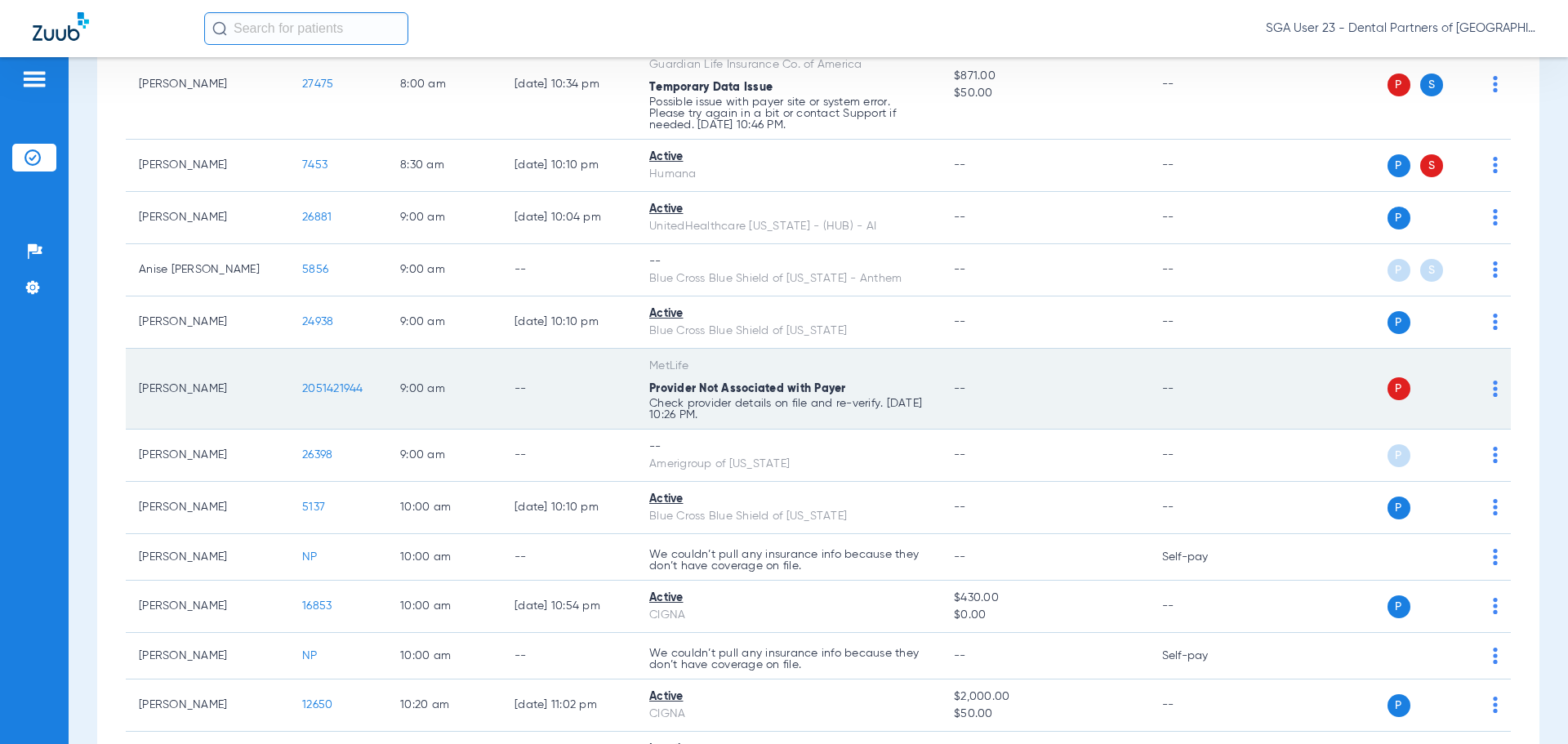
scroll to position [653, 0]
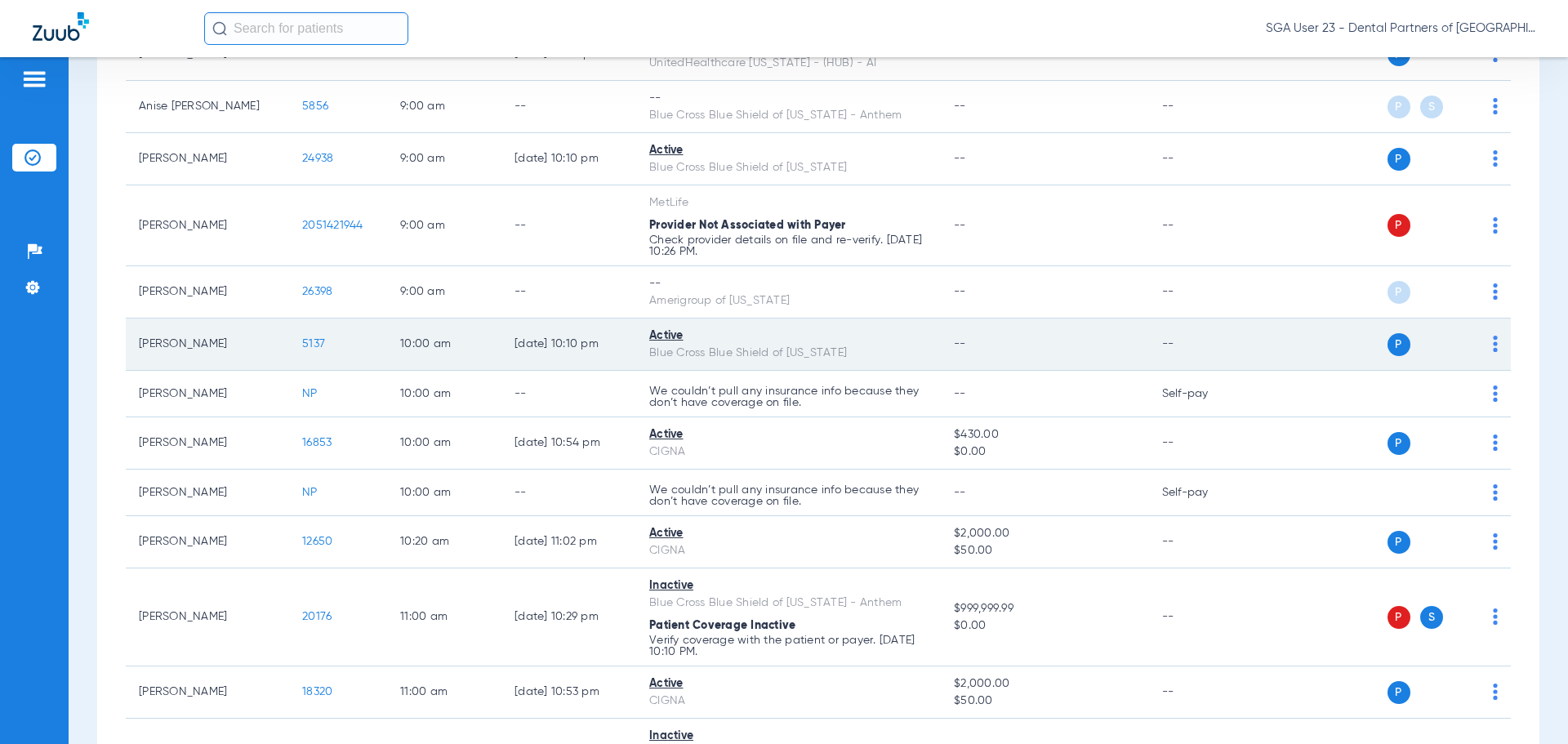
click at [311, 341] on span "5137" at bounding box center [313, 344] width 23 height 12
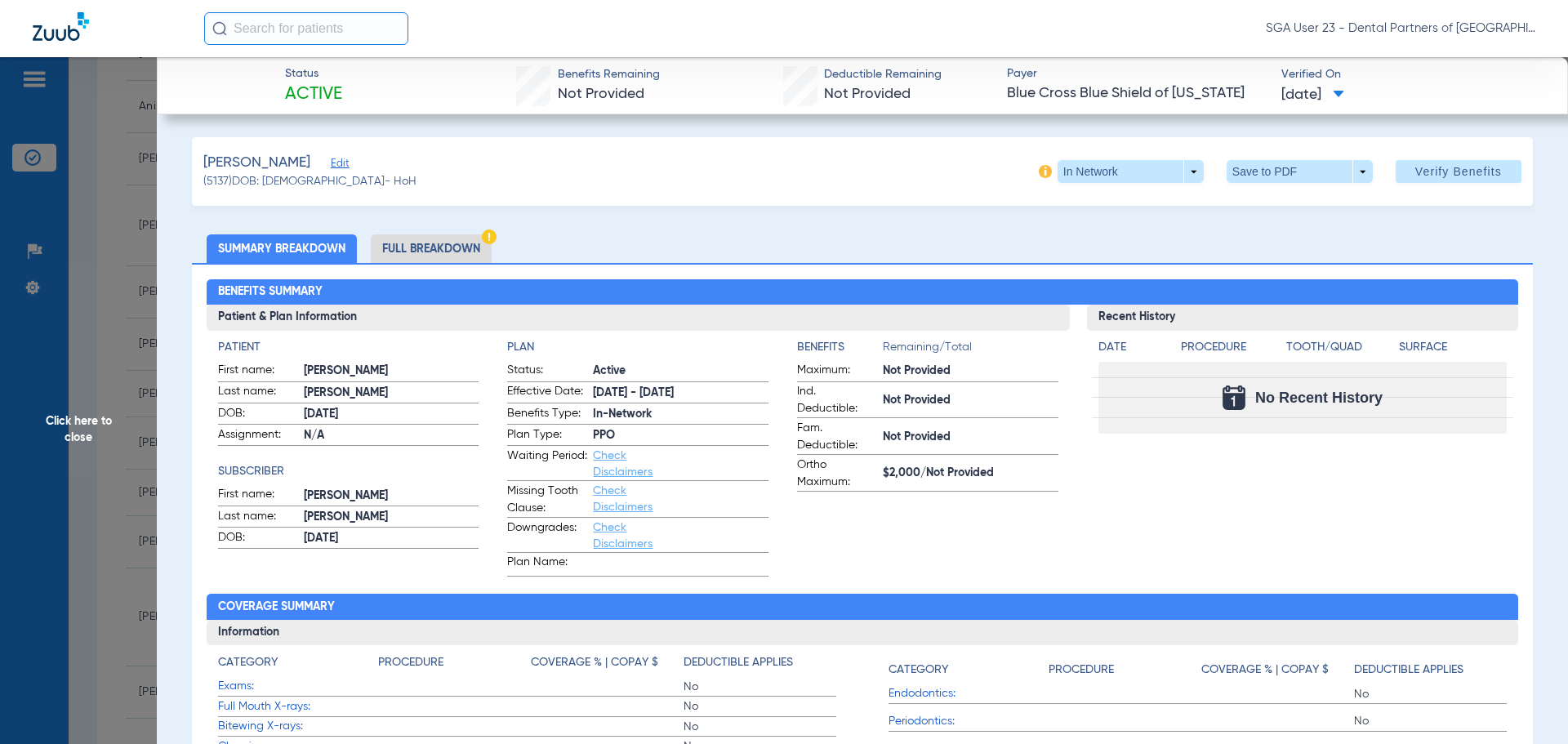
click at [73, 430] on span "Click here to close" at bounding box center [78, 430] width 157 height 744
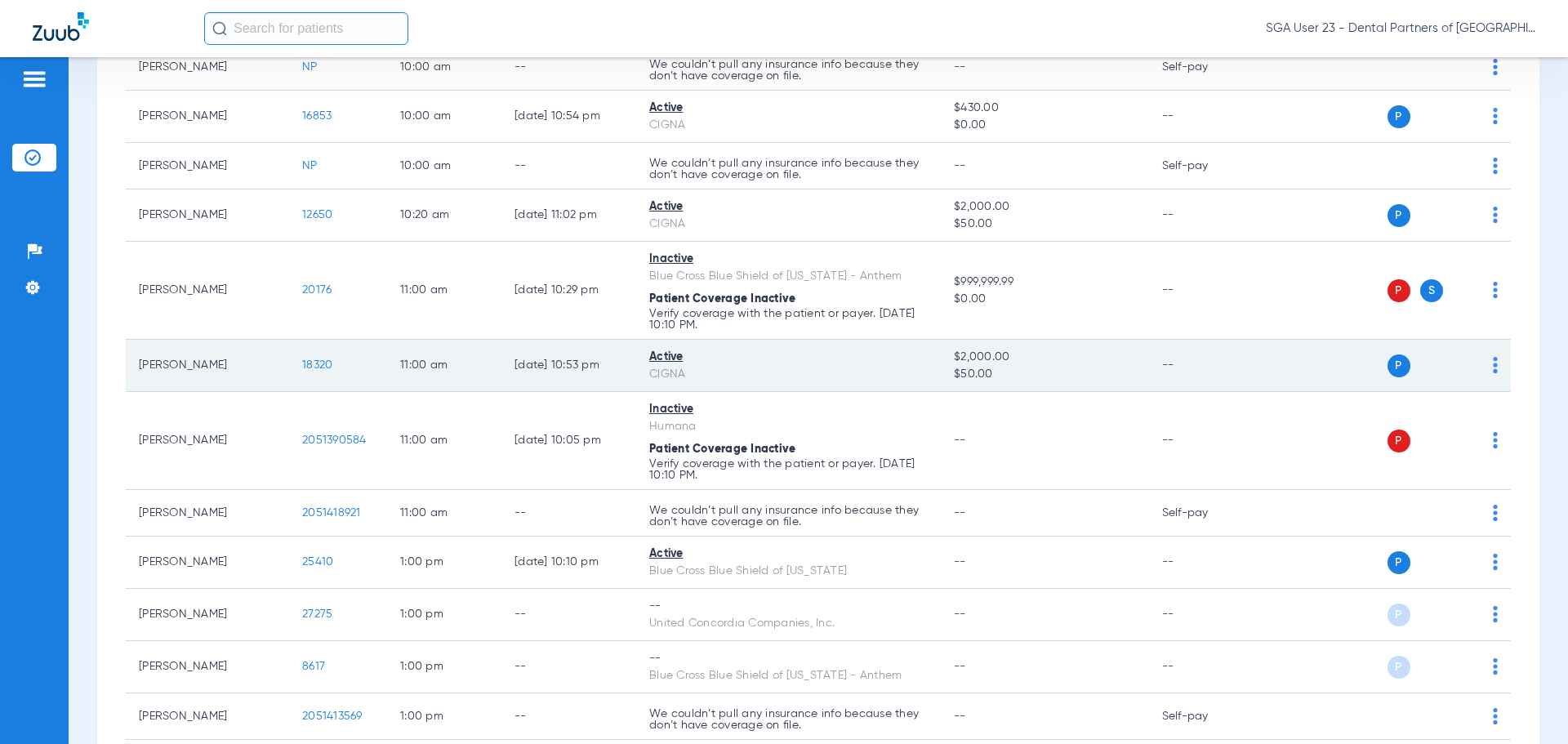
scroll to position [1062, 0]
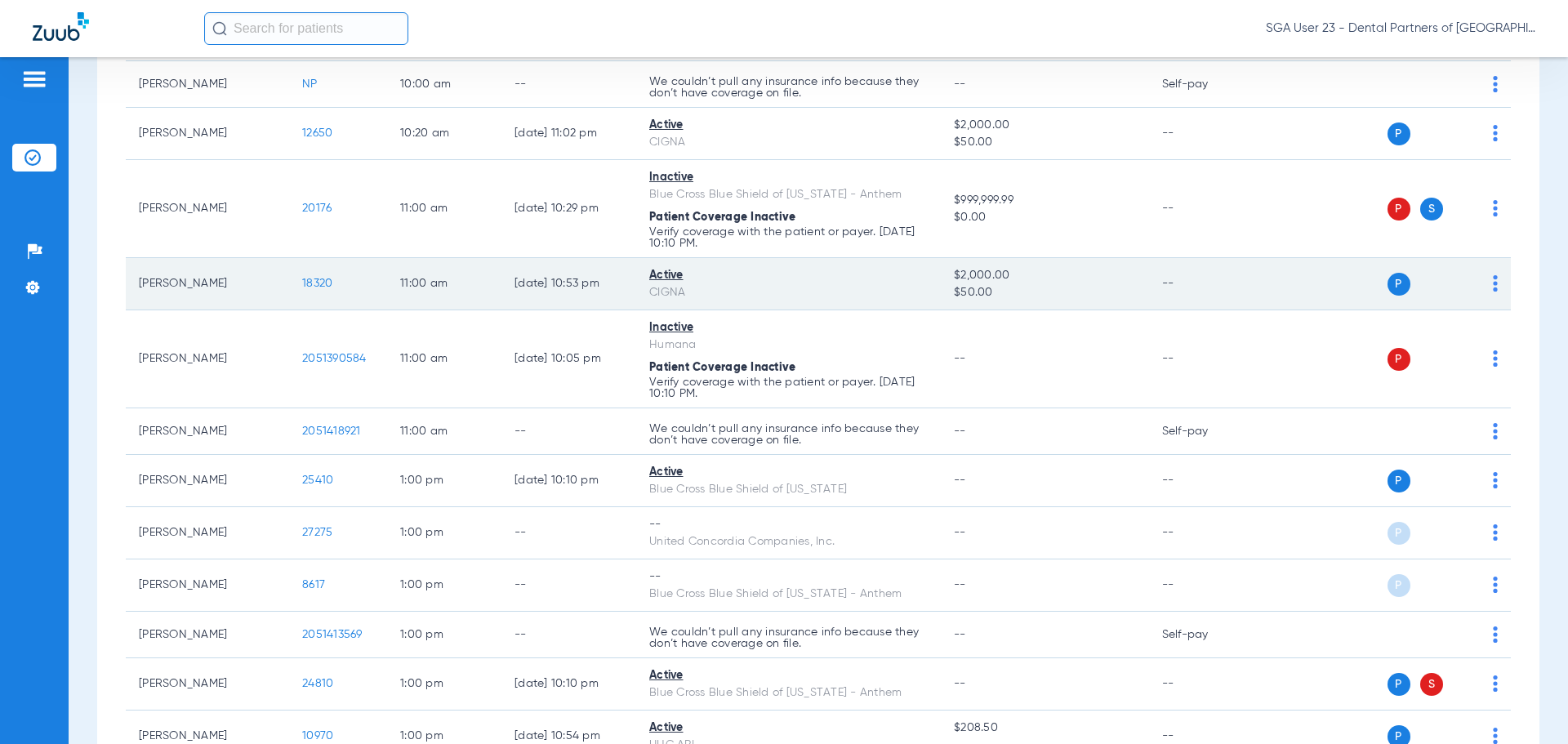
click at [312, 284] on span "18320" at bounding box center [317, 284] width 30 height 12
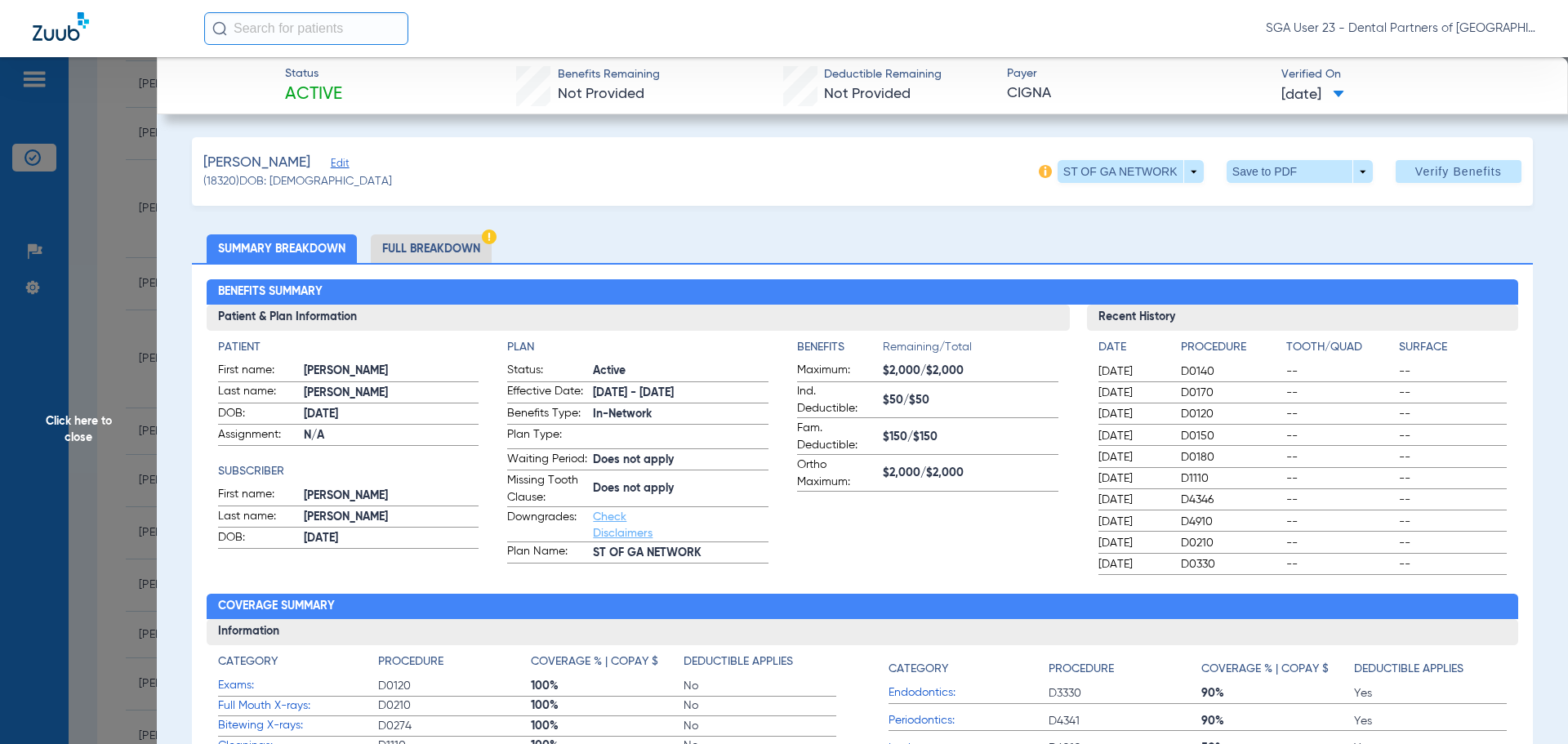
drag, startPoint x: 1339, startPoint y: 445, endPoint x: 759, endPoint y: 300, distance: 597.9
click at [1319, 439] on div "02/17/2025 D0150 -- --" at bounding box center [1303, 436] width 409 height 20
click at [110, 410] on span "Click here to close" at bounding box center [78, 430] width 157 height 744
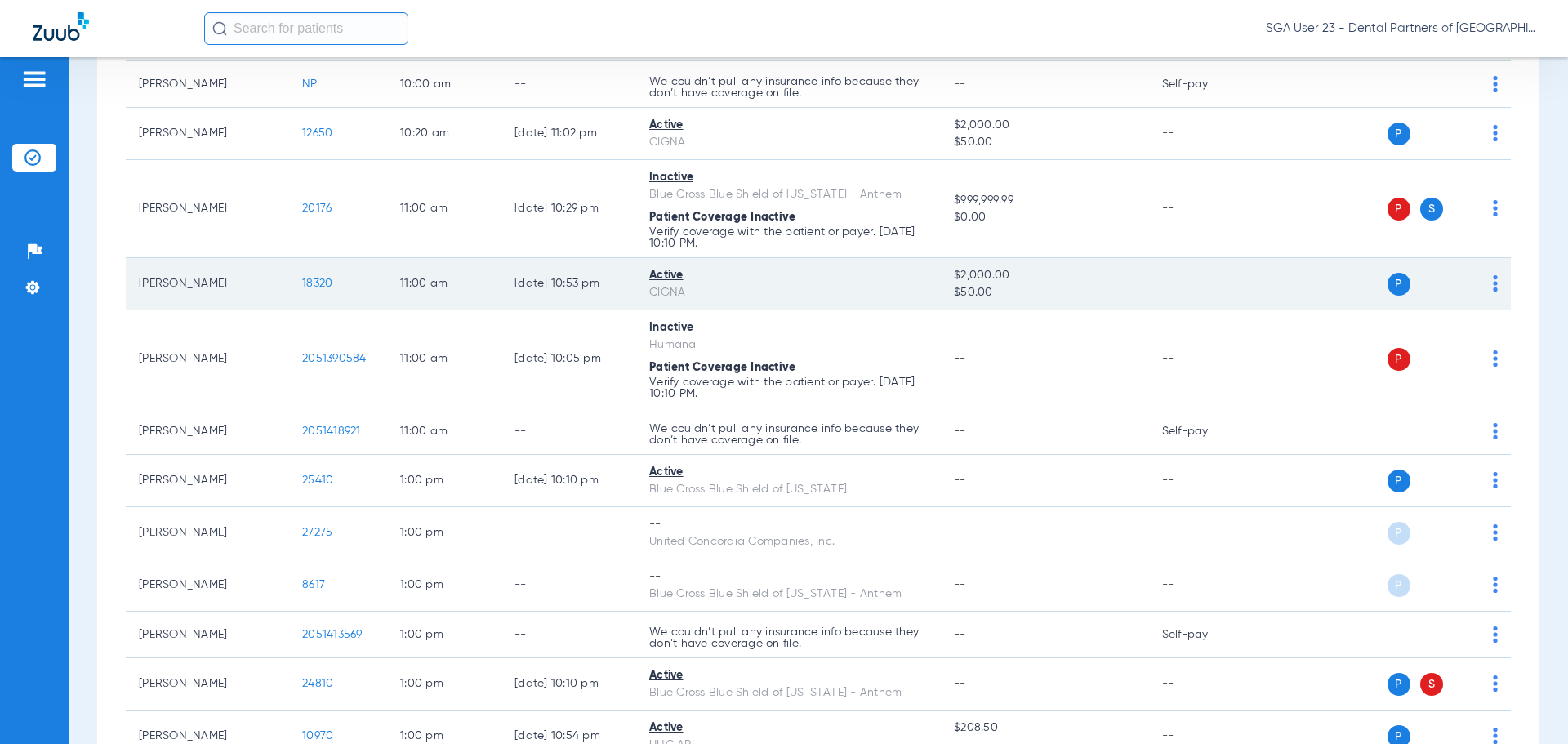
drag, startPoint x: 1248, startPoint y: 300, endPoint x: 1107, endPoint y: 272, distance: 143.8
click at [1248, 300] on td "--" at bounding box center [1204, 284] width 110 height 53
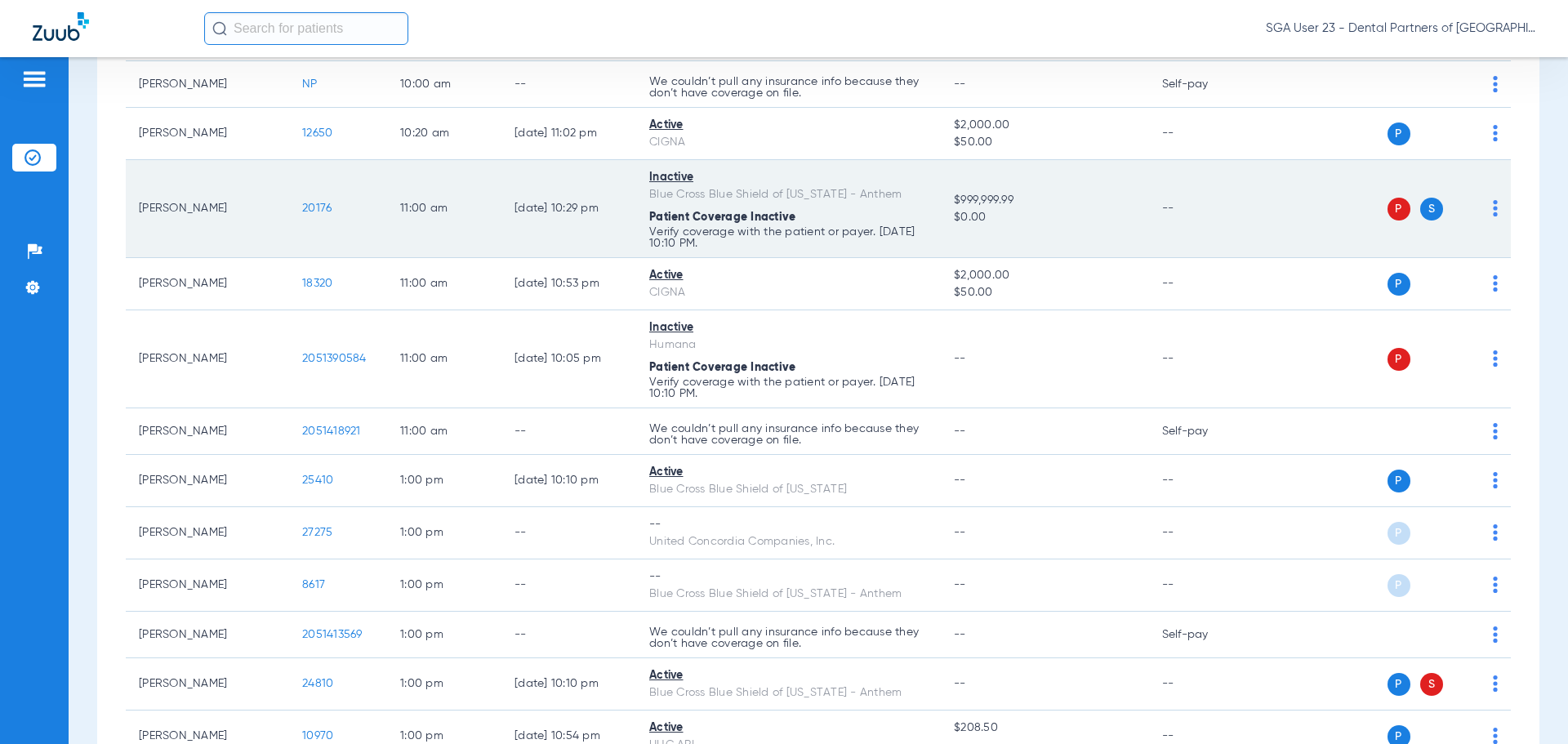
click at [320, 204] on span "20176" at bounding box center [316, 209] width 29 height 12
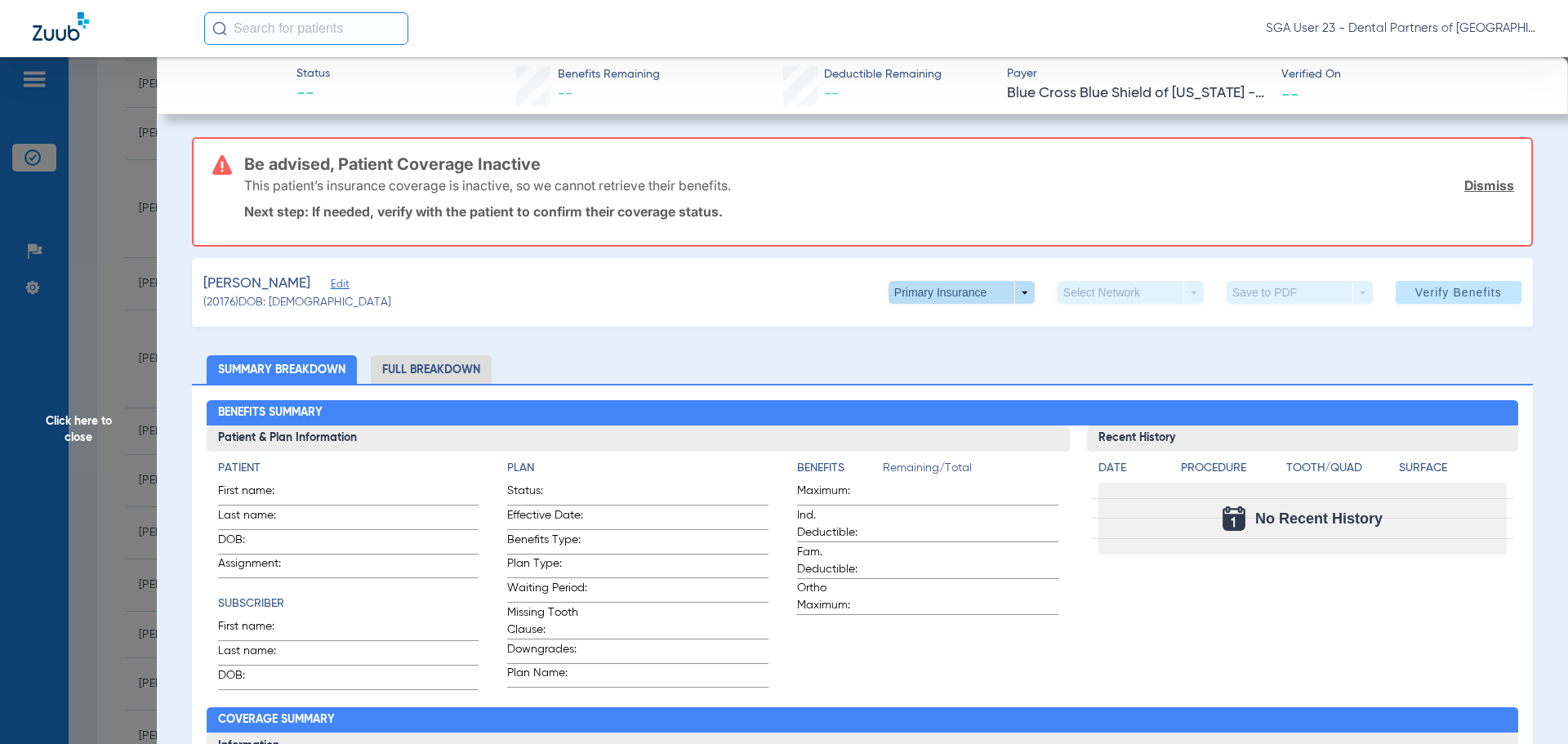
click at [1012, 290] on span at bounding box center [961, 292] width 146 height 23
click at [949, 349] on button "Secondary Insurance" at bounding box center [944, 357] width 134 height 33
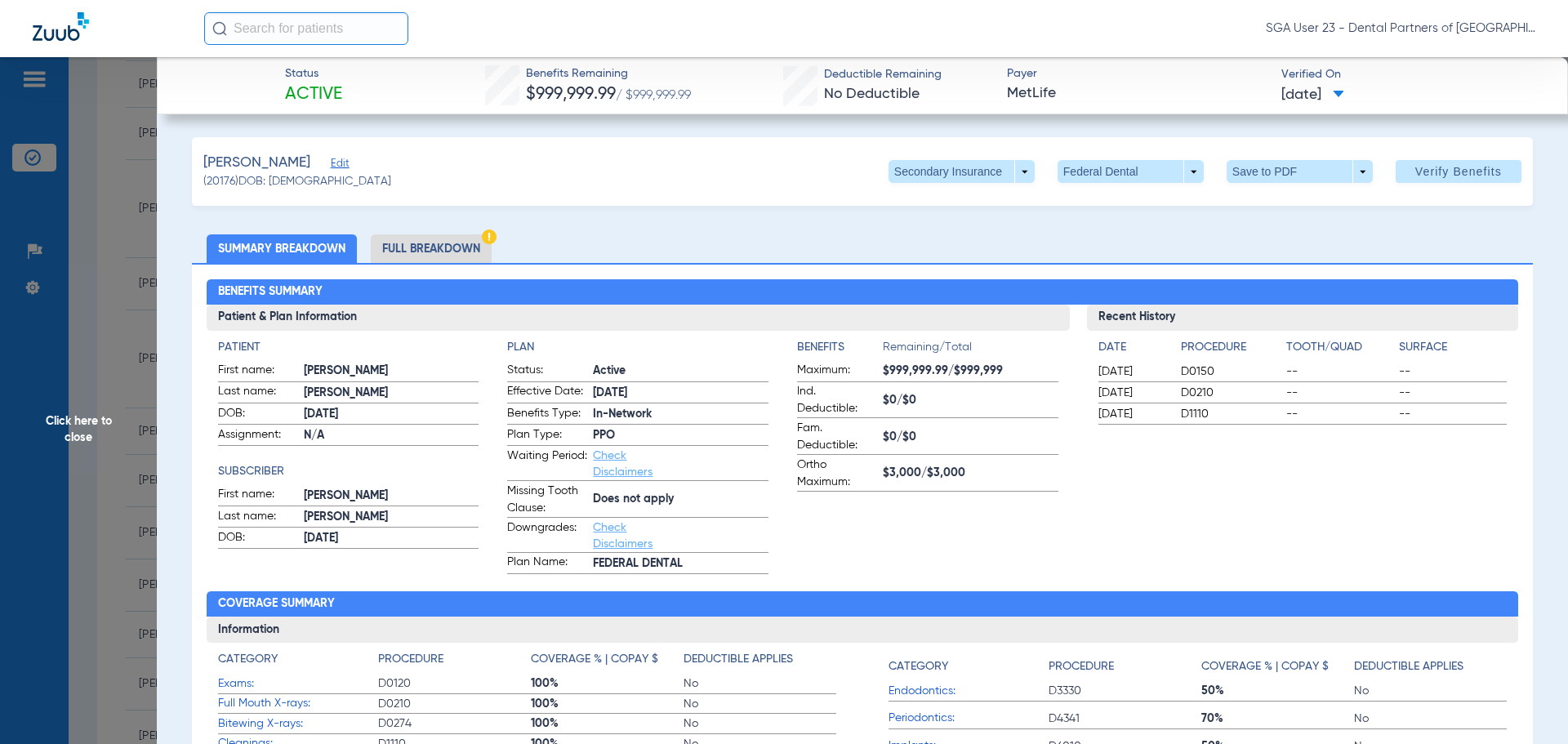
drag, startPoint x: 1375, startPoint y: 500, endPoint x: 122, endPoint y: 297, distance: 1269.3
click at [1349, 491] on div "Recent History Date Procedure Tooth/Quad Surface 02/12/2025 D0150 -- -- 02/12/2…" at bounding box center [1303, 439] width 432 height 269
click at [87, 416] on span "Click here to close" at bounding box center [78, 430] width 157 height 744
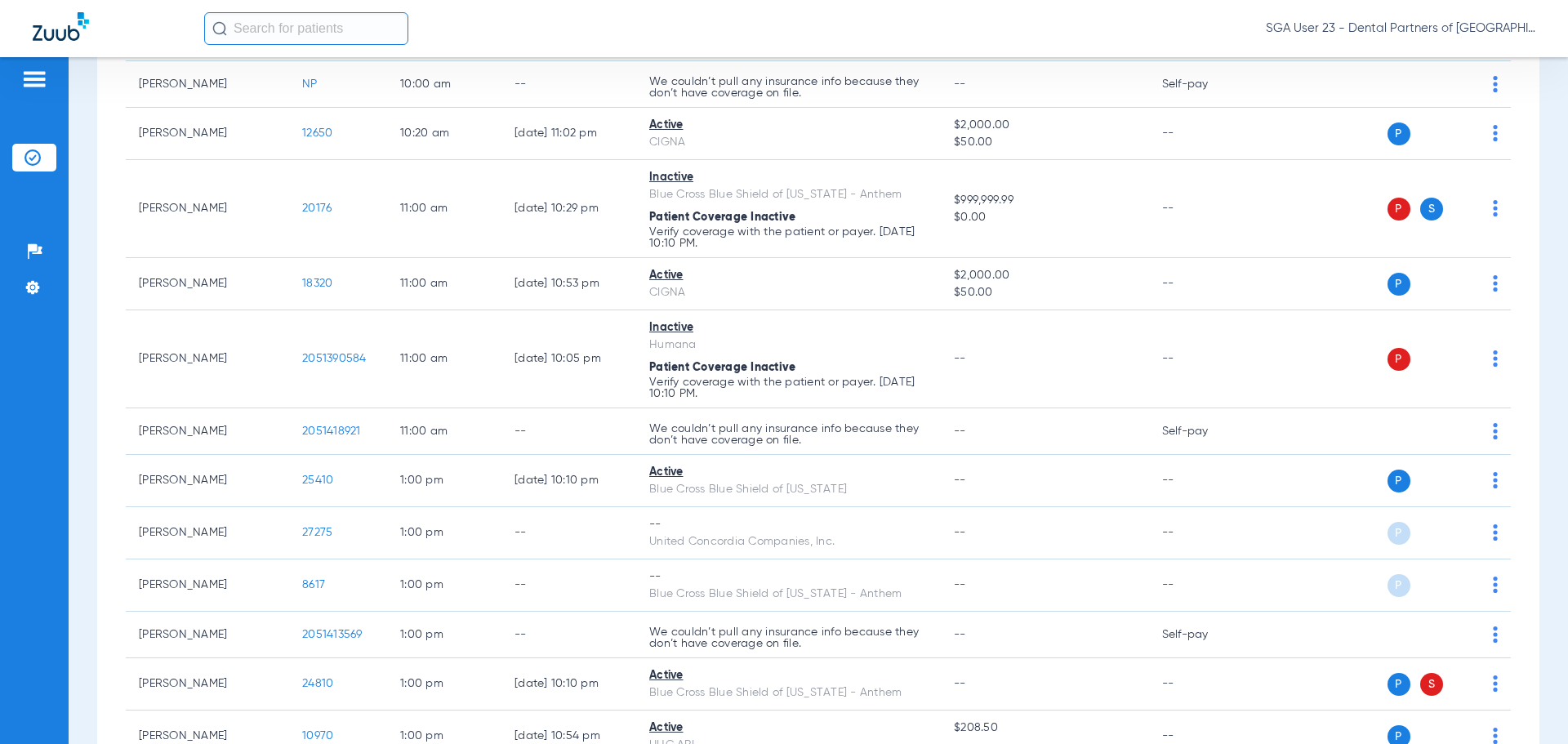
drag, startPoint x: 1235, startPoint y: 191, endPoint x: 933, endPoint y: 9, distance: 352.6
click at [1233, 189] on td "--" at bounding box center [1204, 209] width 110 height 98
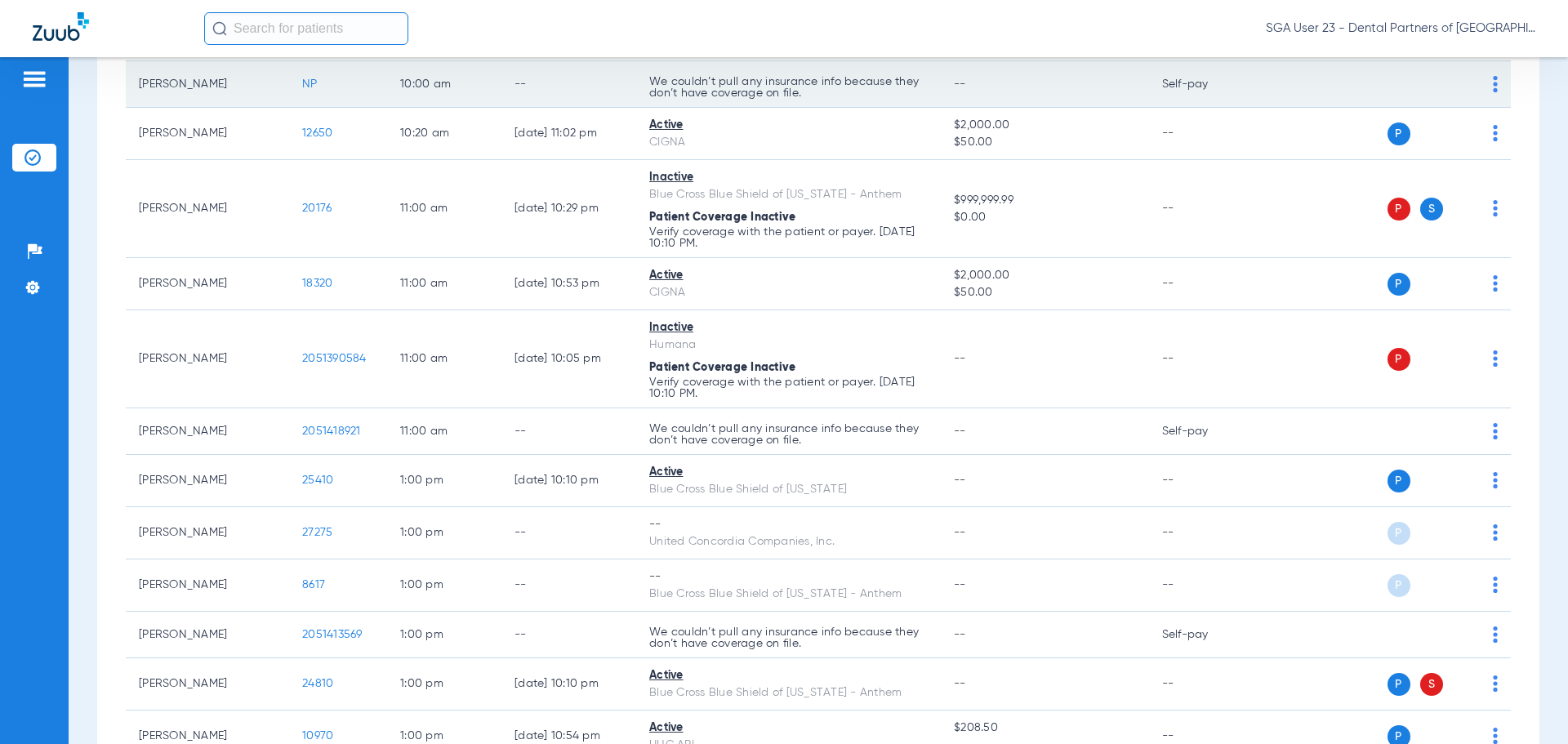
drag, startPoint x: 1248, startPoint y: 205, endPoint x: 769, endPoint y: 65, distance: 499.0
click at [1241, 204] on td "--" at bounding box center [1204, 209] width 110 height 98
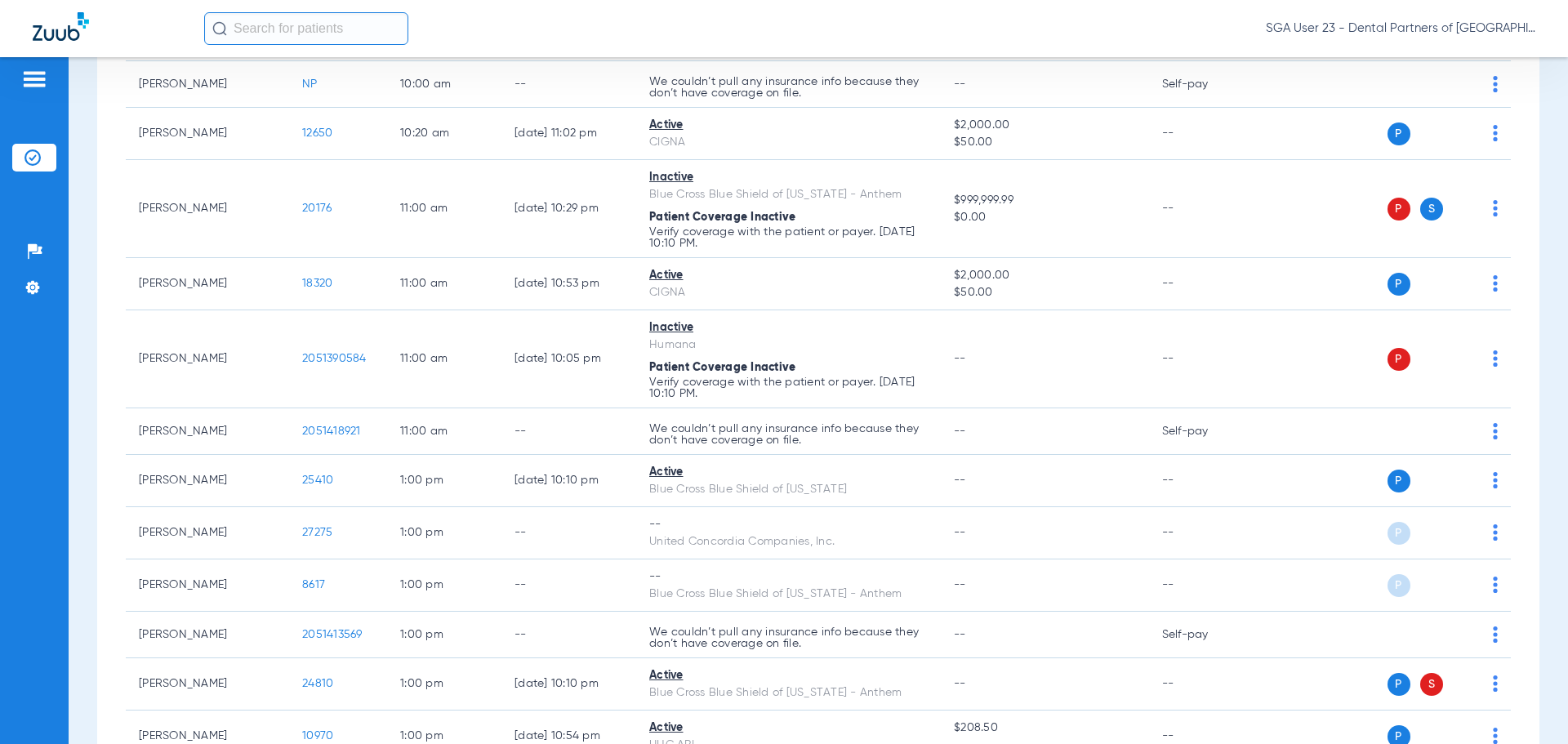
drag, startPoint x: 1215, startPoint y: 212, endPoint x: 910, endPoint y: 4, distance: 369.2
click at [1208, 200] on td "--" at bounding box center [1204, 209] width 110 height 98
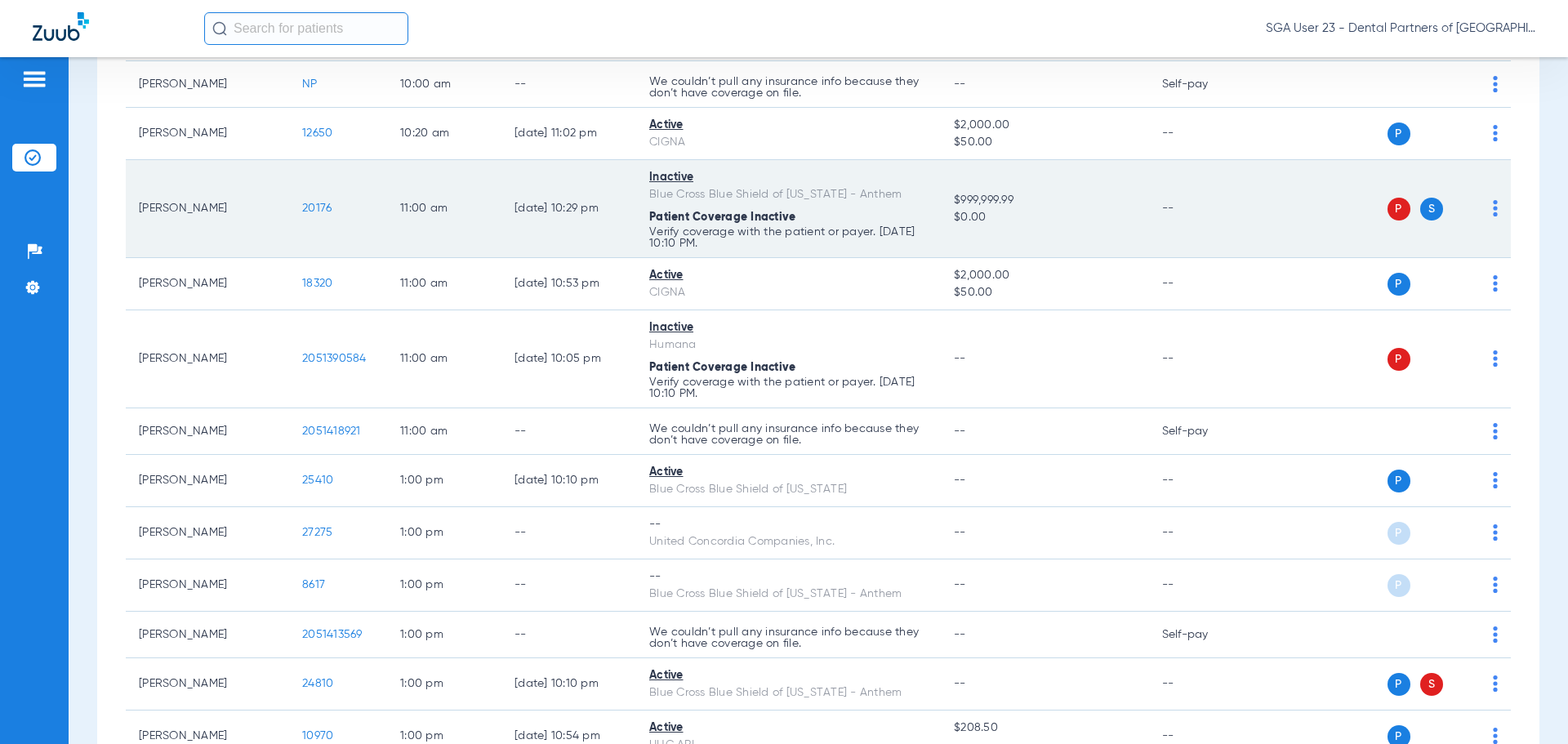
drag, startPoint x: 1263, startPoint y: 234, endPoint x: 789, endPoint y: 166, distance: 478.9
click at [1248, 233] on tr "Emily Pearce 20176 11:00 AM 08/17/25 10:29 PM Inactive Blue Cross Blue Shield o…" at bounding box center [819, 209] width 1385 height 98
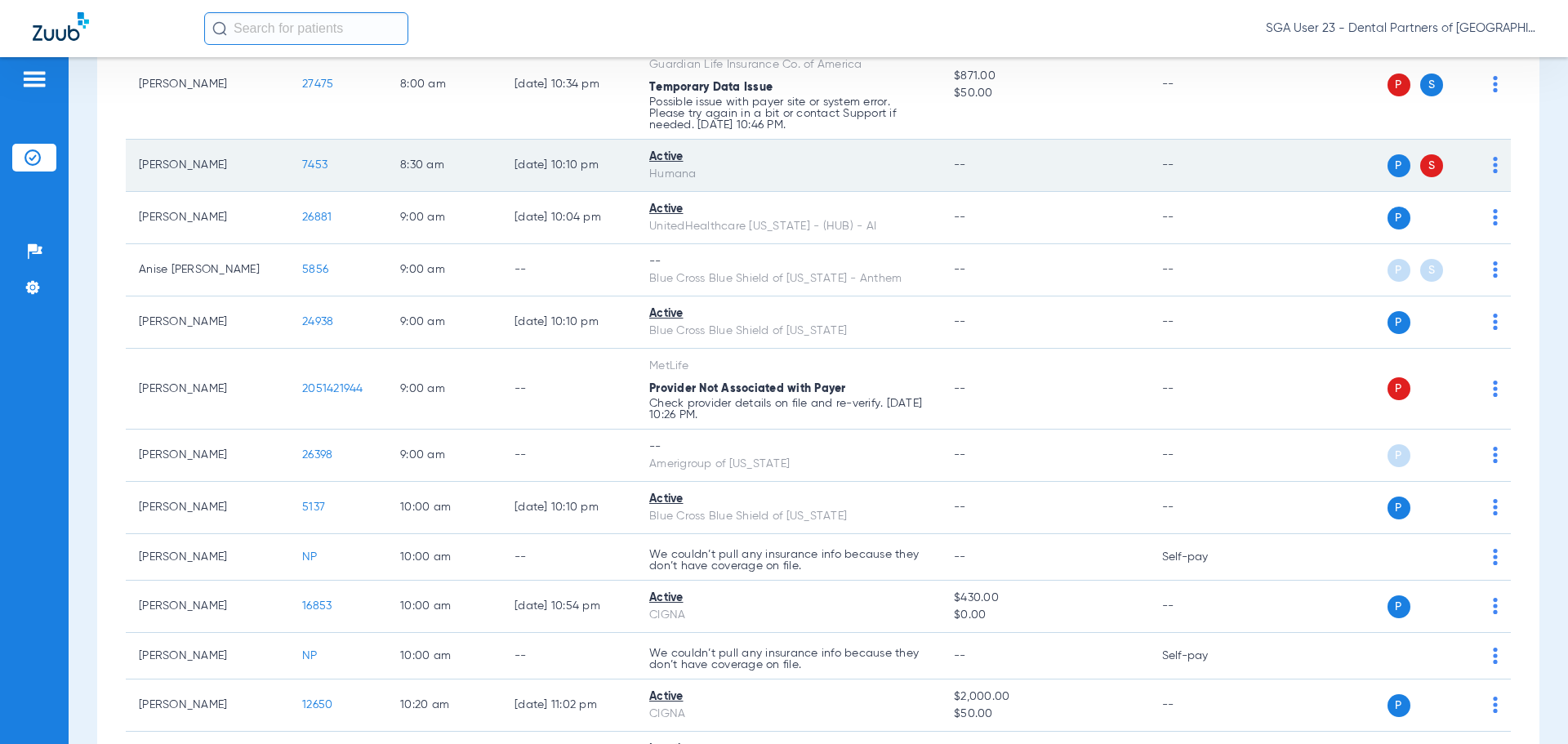
scroll to position [82, 0]
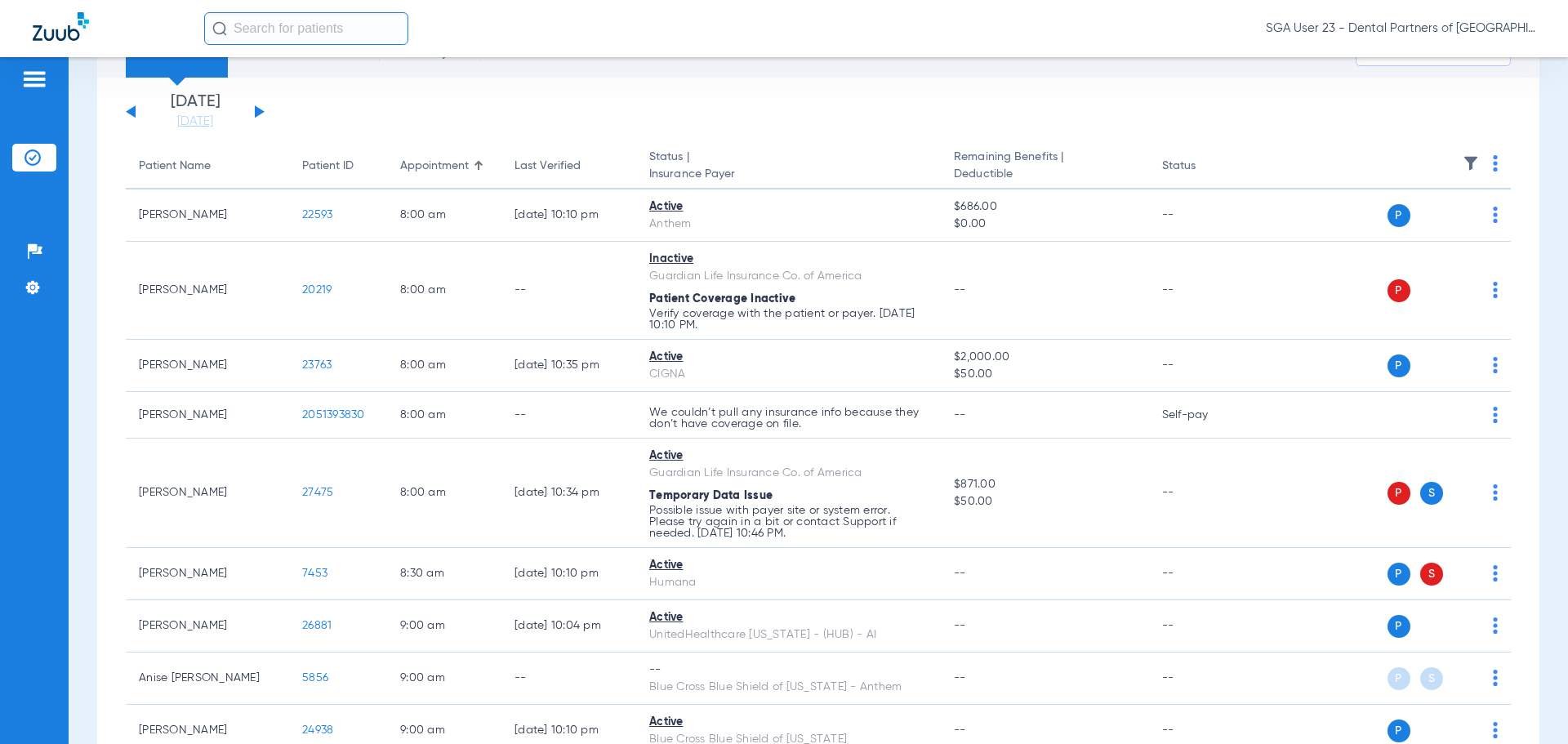
click at [129, 113] on button at bounding box center [131, 111] width 10 height 13
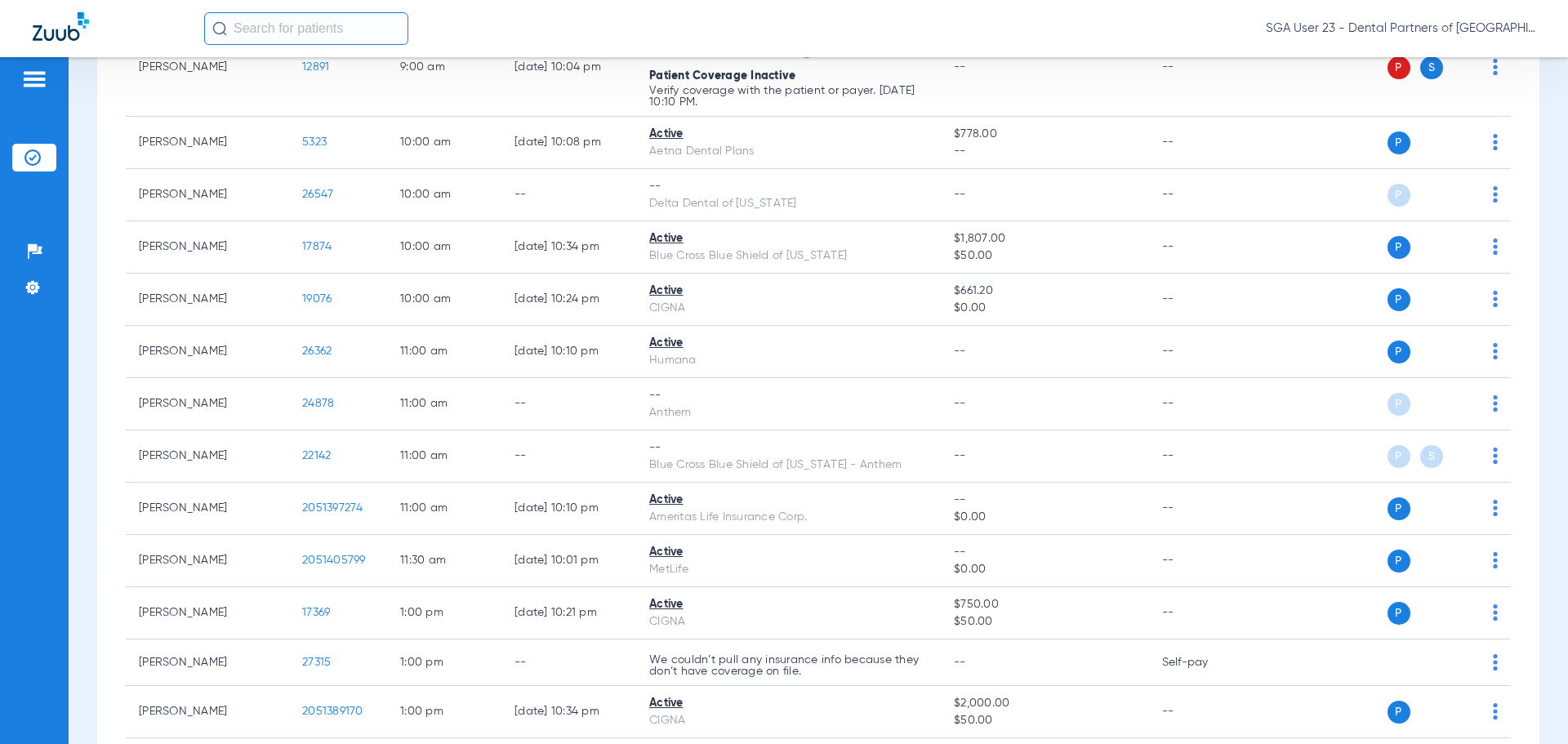
scroll to position [571, 0]
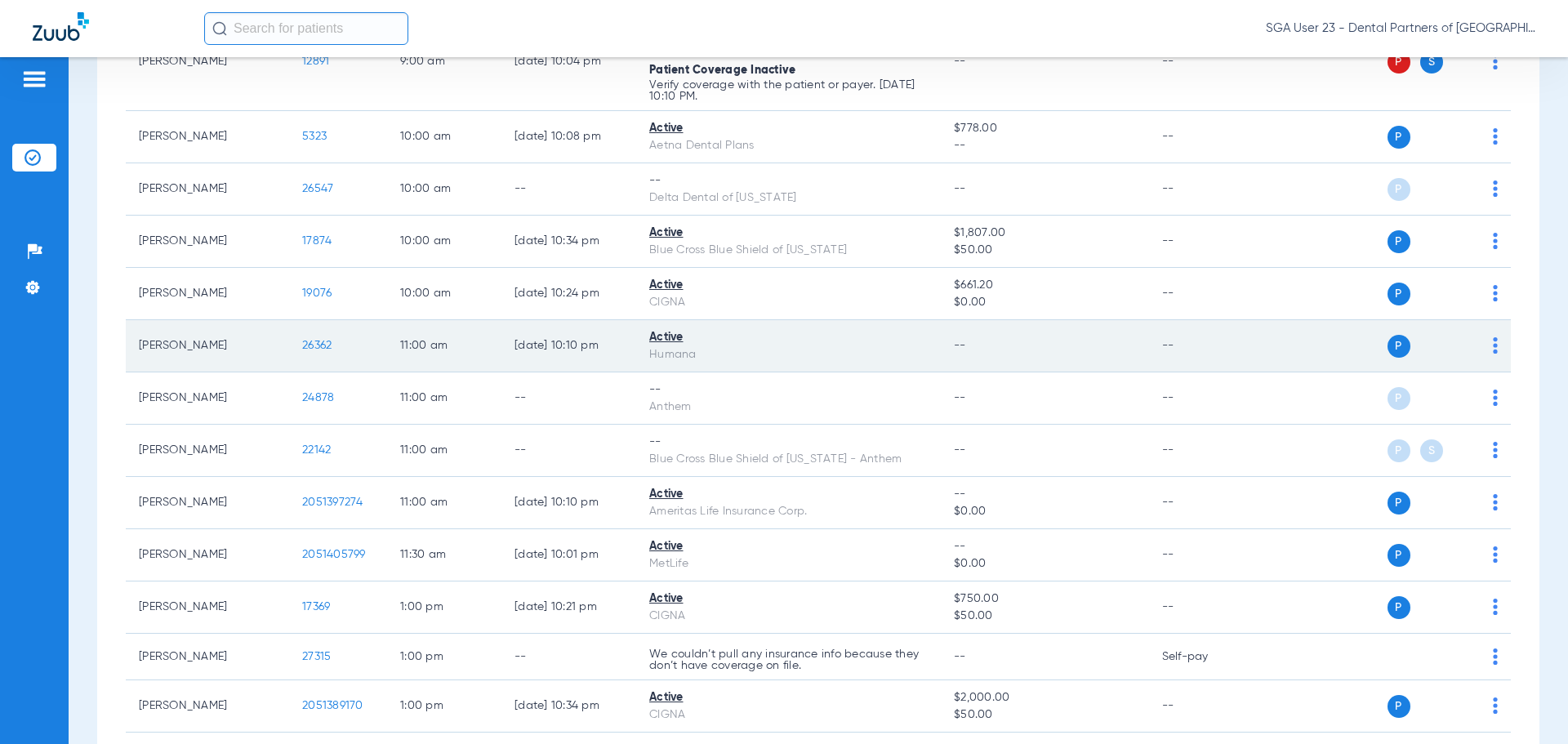
click at [1199, 336] on td "--" at bounding box center [1204, 346] width 110 height 53
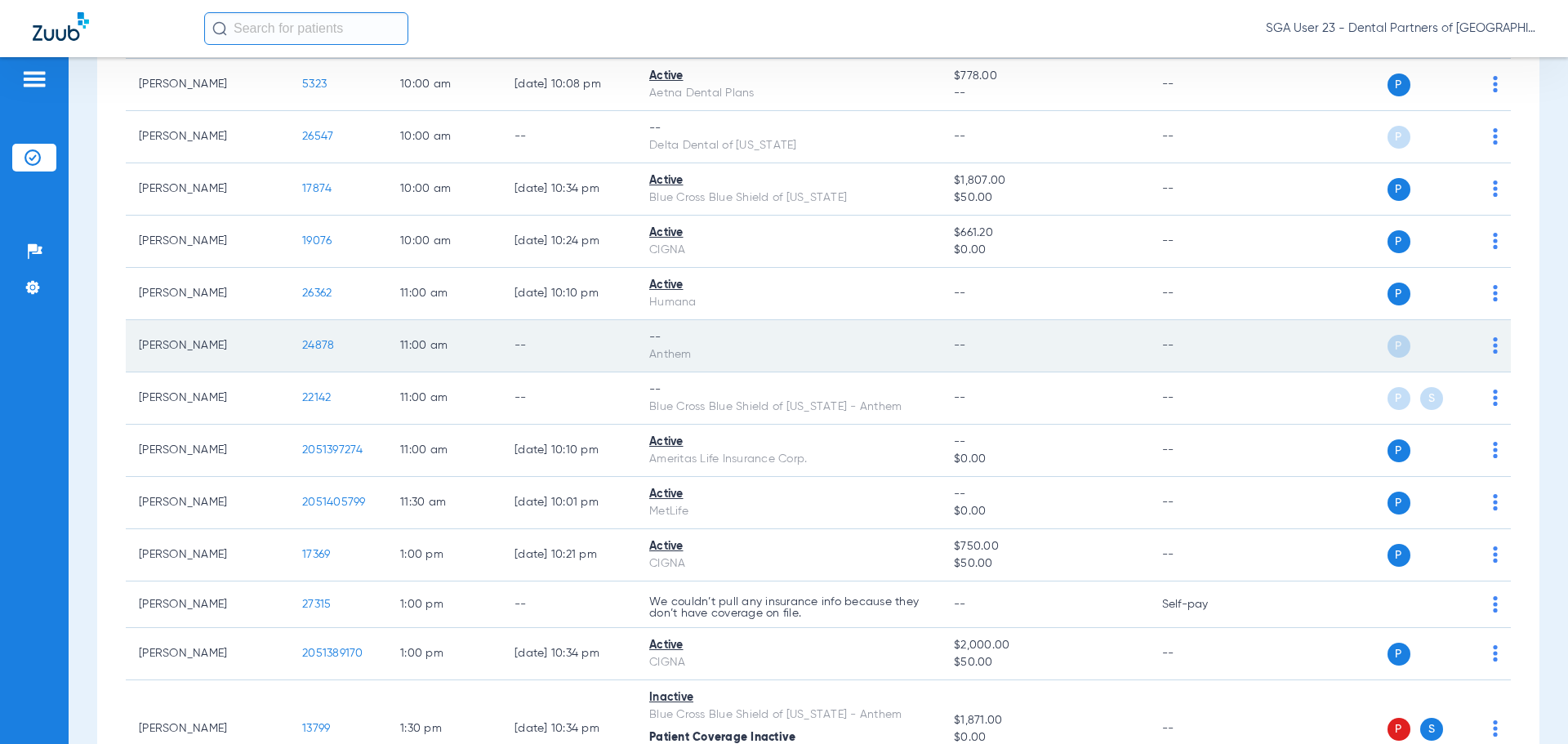
scroll to position [653, 0]
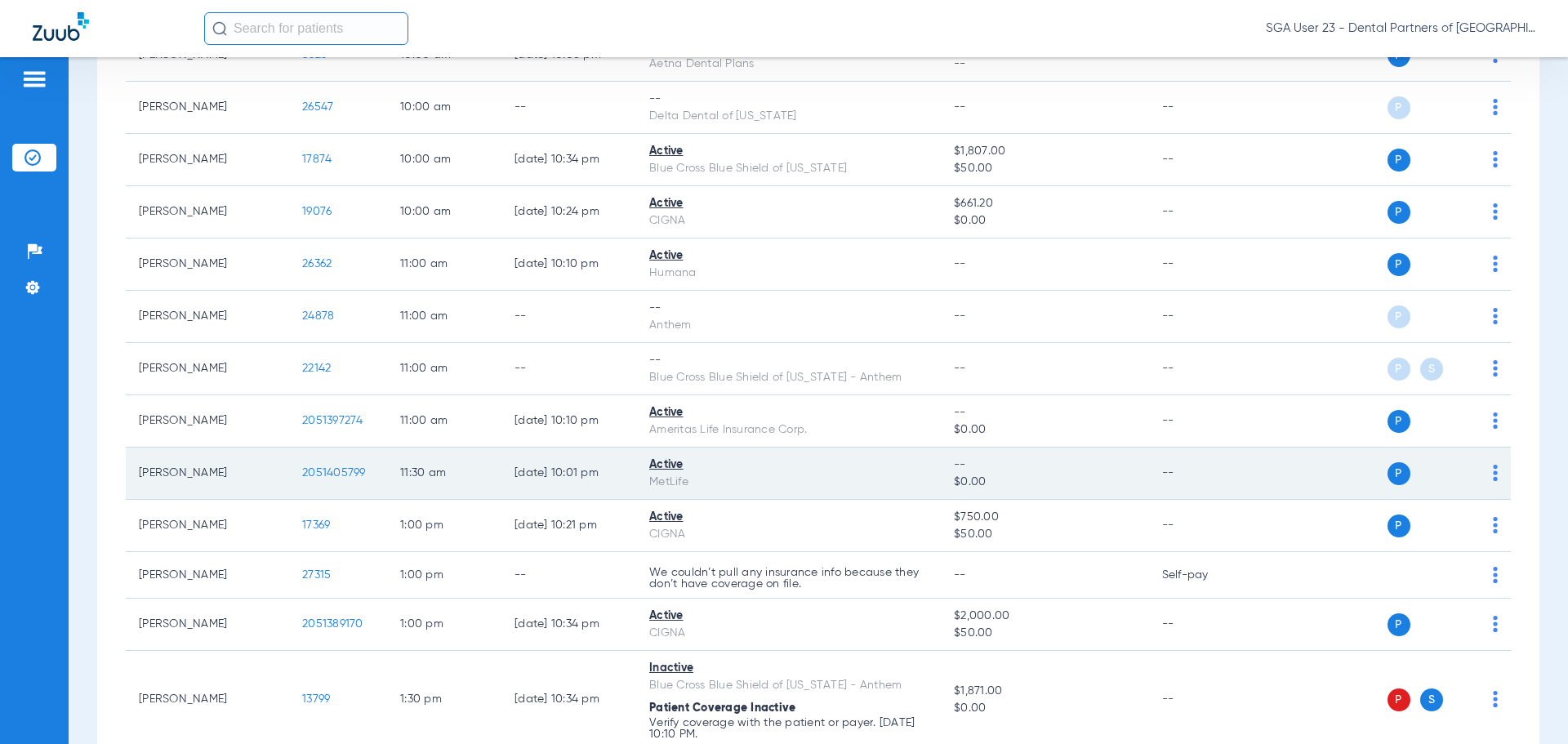
click at [351, 471] on span "2051405799" at bounding box center [334, 473] width 63 height 12
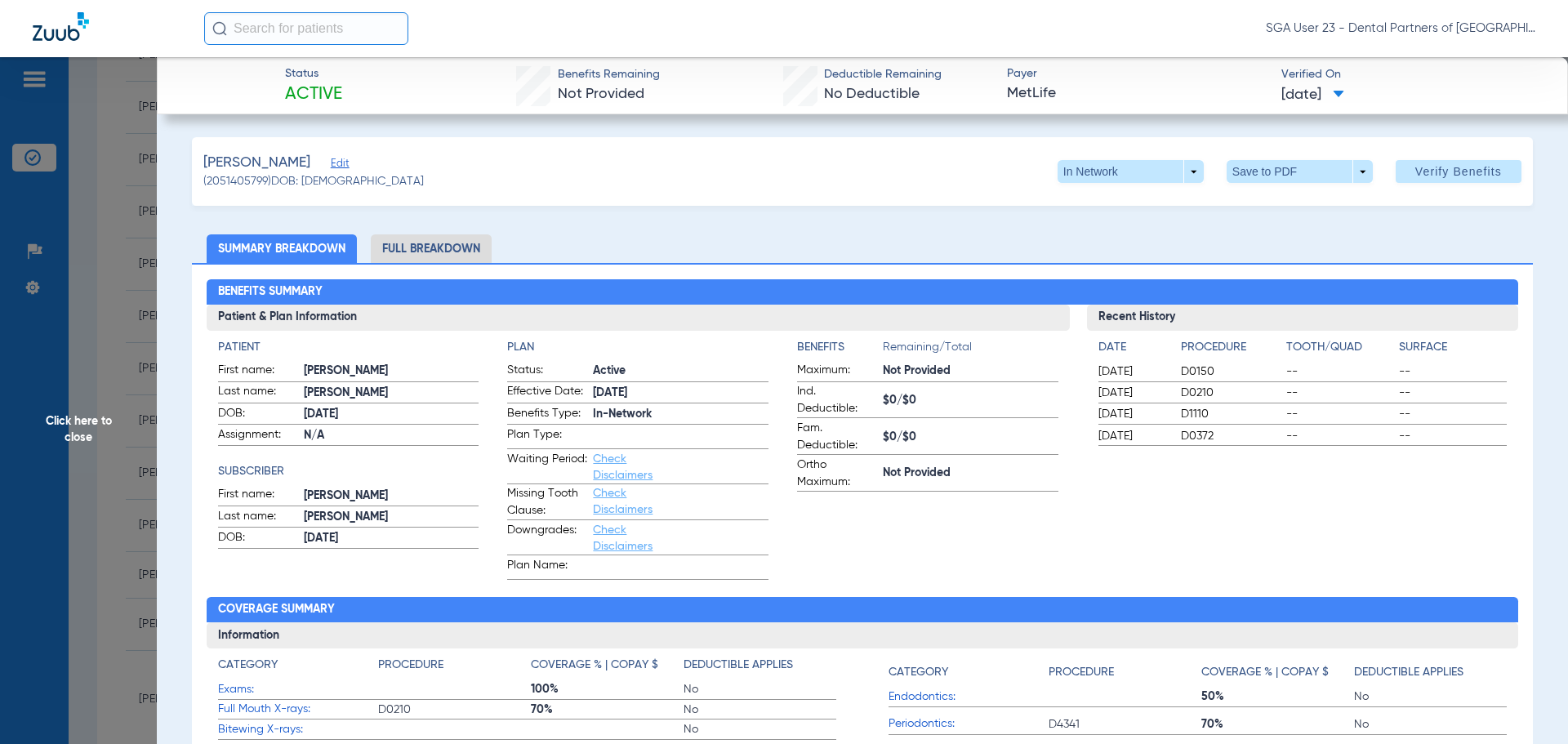
drag, startPoint x: 1268, startPoint y: 513, endPoint x: 1119, endPoint y: 455, distance: 159.9
click at [1260, 511] on div "Recent History Date Procedure Tooth/Quad Surface 09/23/2024 D0150 -- -- 09/23/2…" at bounding box center [1303, 442] width 432 height 275
click at [92, 446] on span "Click here to close" at bounding box center [78, 430] width 157 height 744
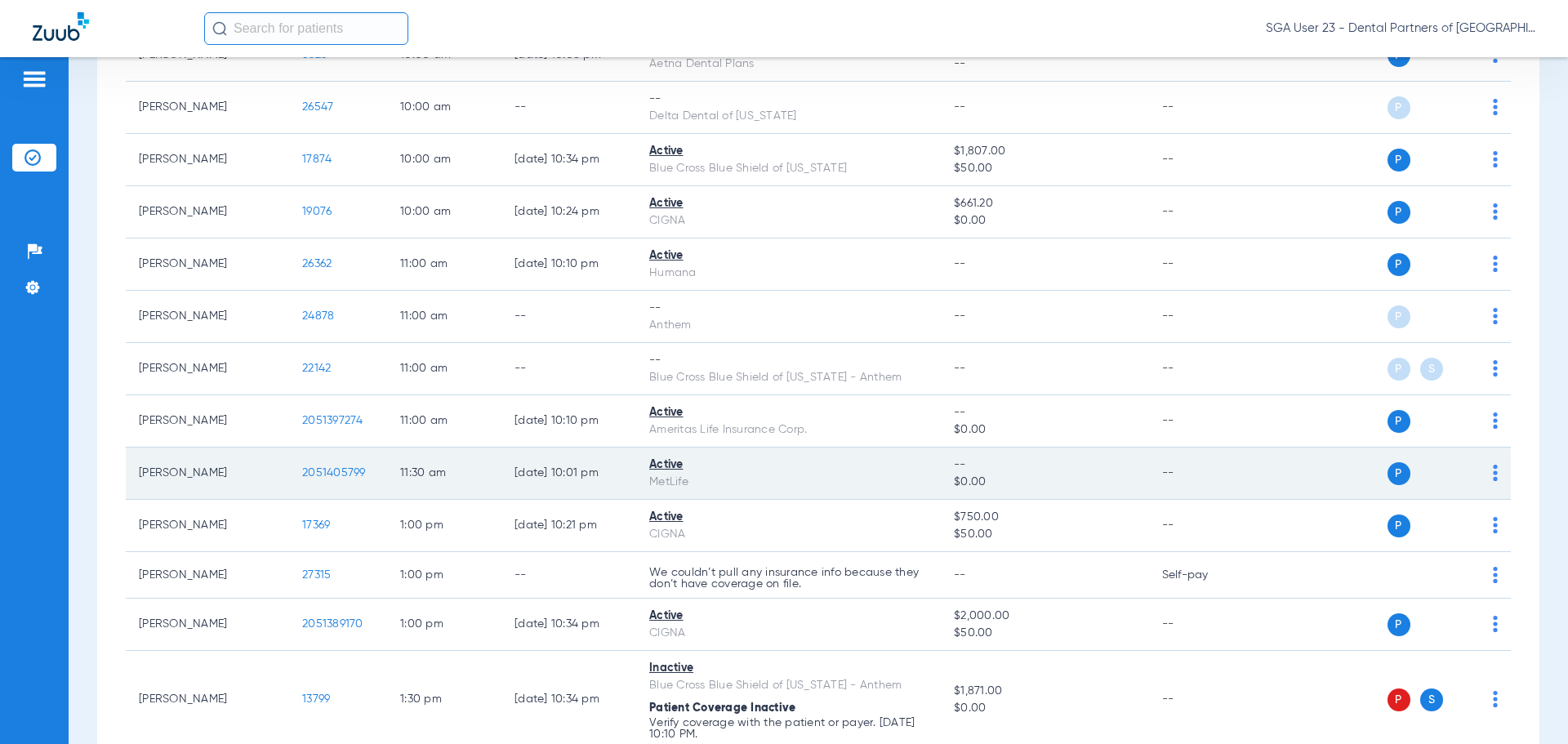
click at [1263, 466] on div "P S" at bounding box center [1379, 473] width 239 height 23
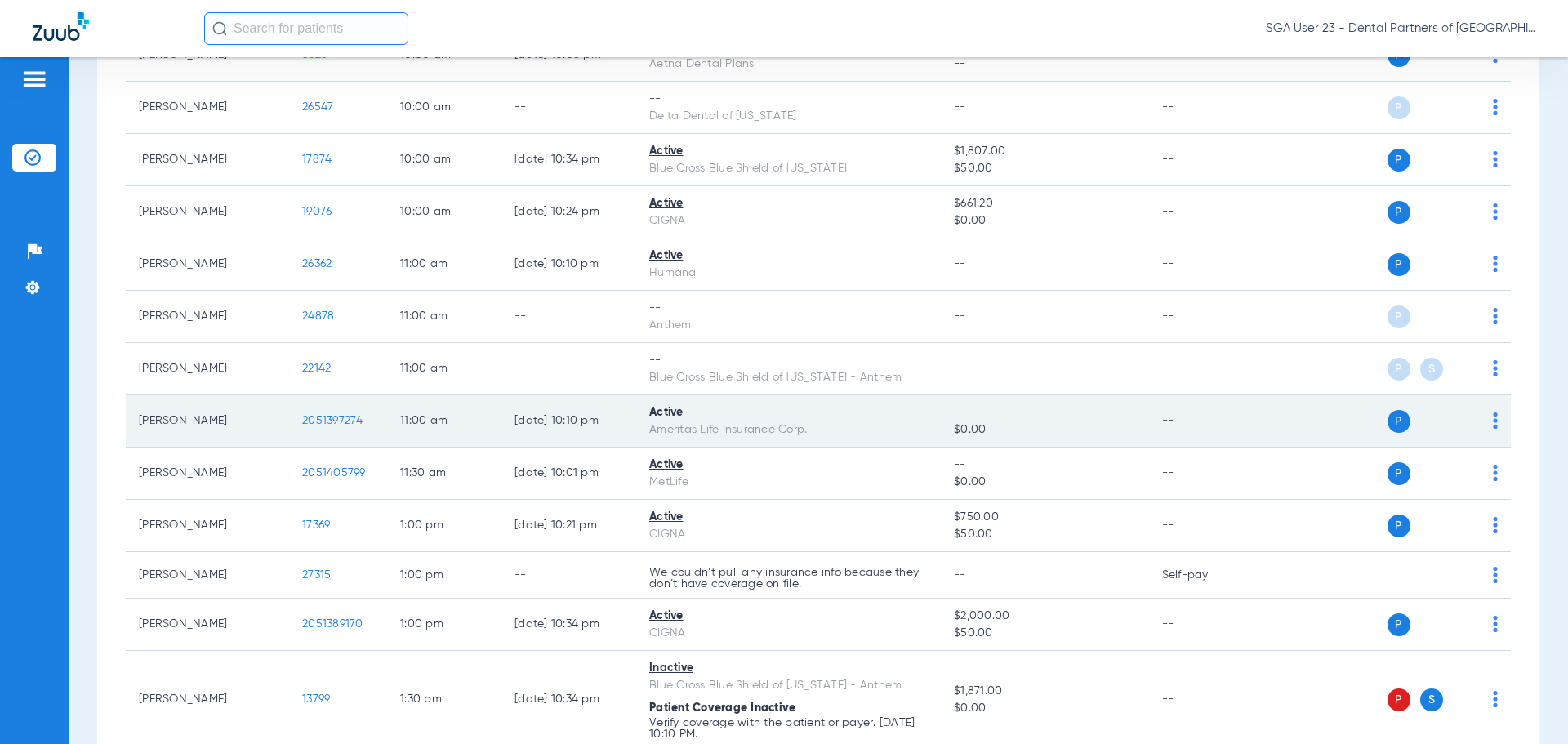
click at [333, 416] on span "2051397274" at bounding box center [332, 420] width 61 height 12
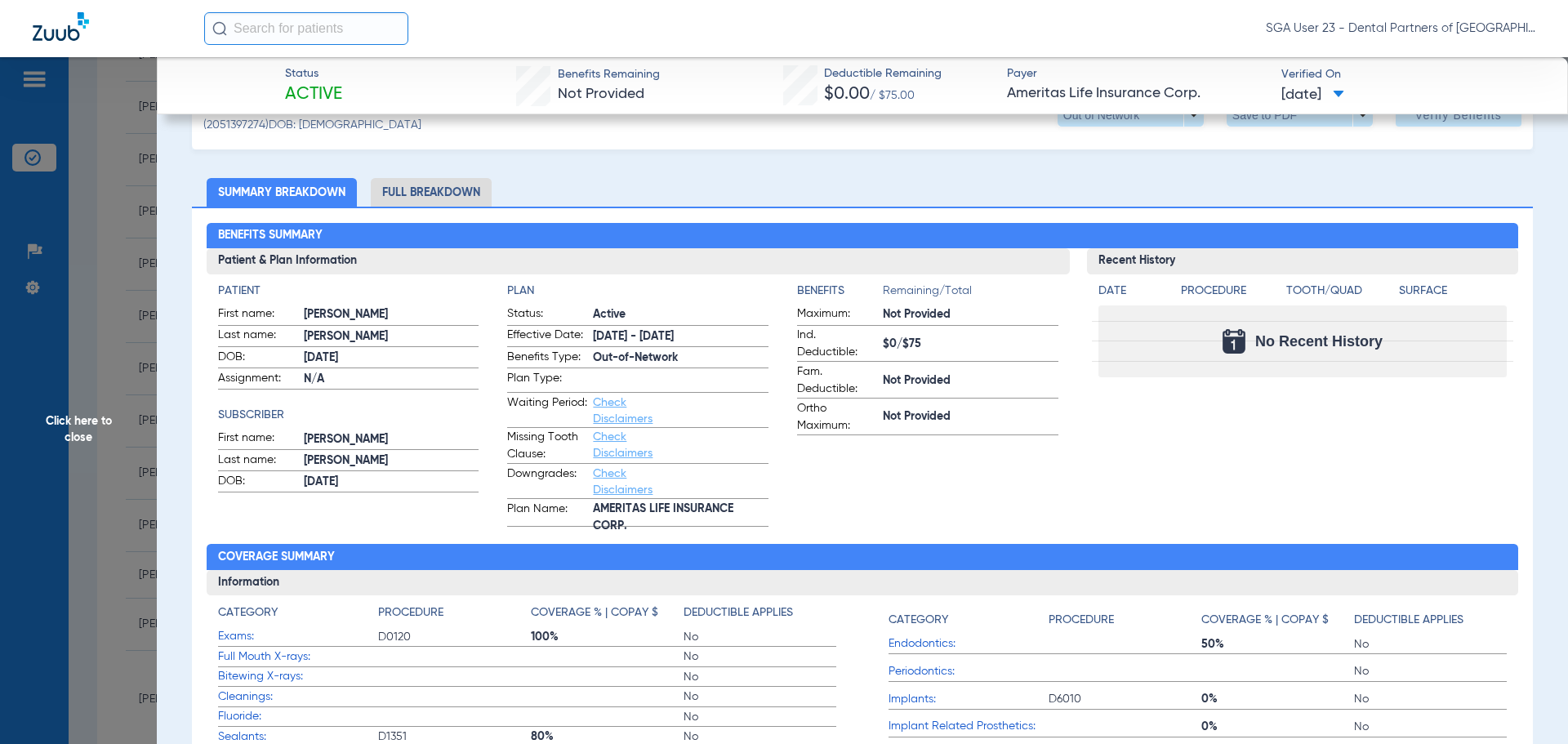
scroll to position [82, 0]
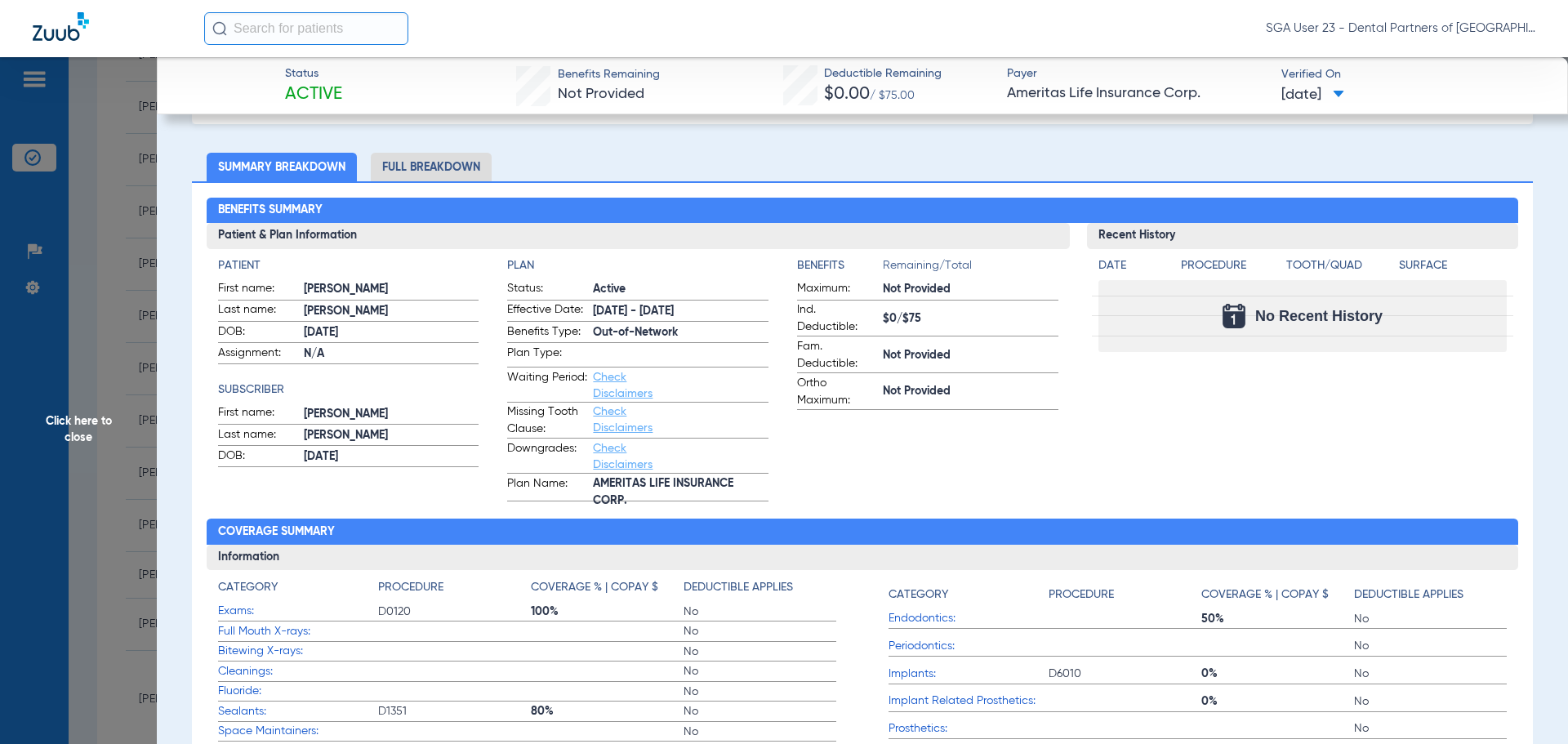
drag, startPoint x: 1323, startPoint y: 441, endPoint x: 435, endPoint y: 482, distance: 888.9
click at [1313, 440] on div "Recent History Date Procedure Tooth/Quad Surface No Recent History" at bounding box center [1303, 362] width 432 height 279
click at [96, 445] on span "Click here to close" at bounding box center [78, 430] width 157 height 744
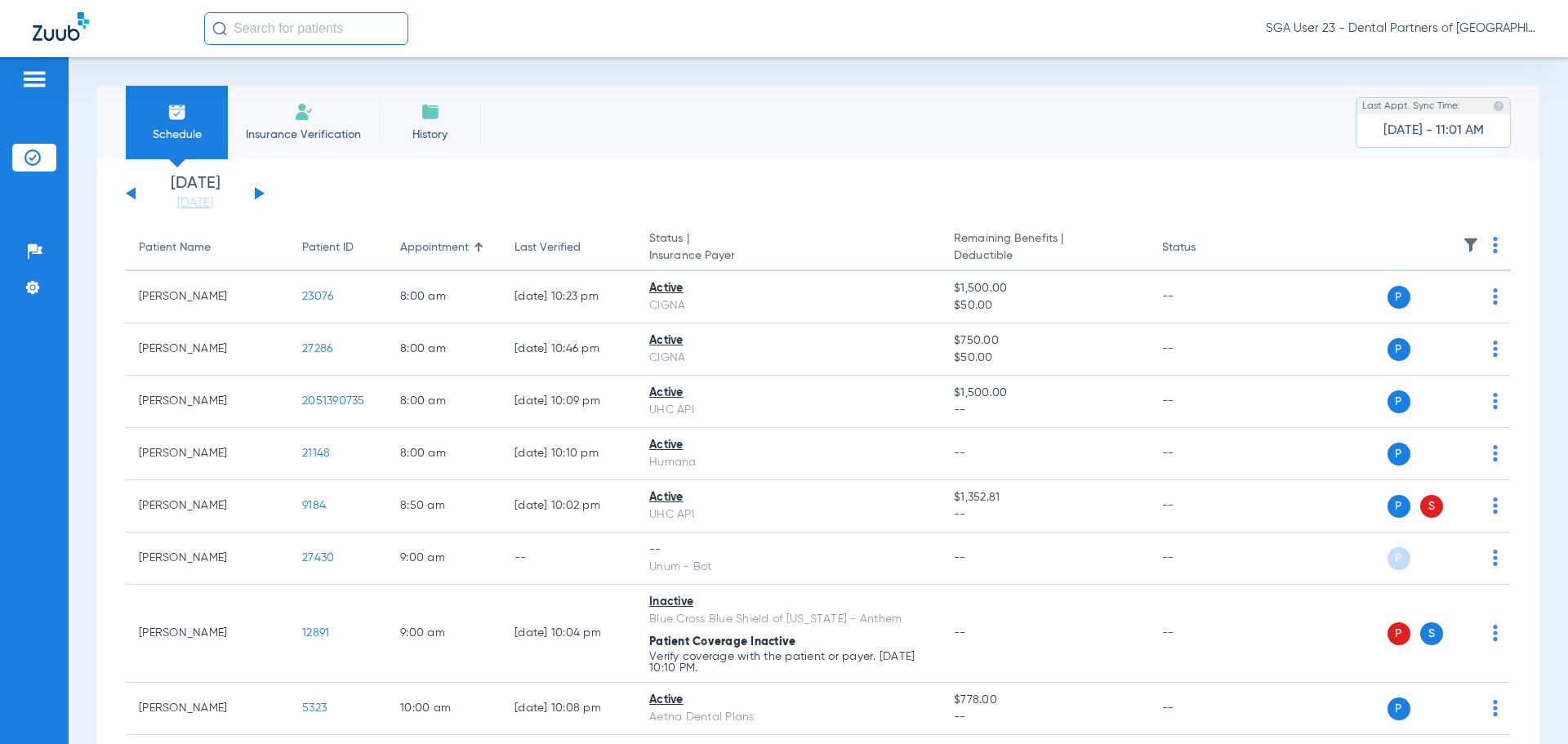
drag, startPoint x: 1273, startPoint y: 232, endPoint x: 557, endPoint y: 8, distance: 750.2
drag, startPoint x: 1244, startPoint y: 175, endPoint x: 948, endPoint y: 21, distance: 333.7
